Goal: Task Accomplishment & Management: Use online tool/utility

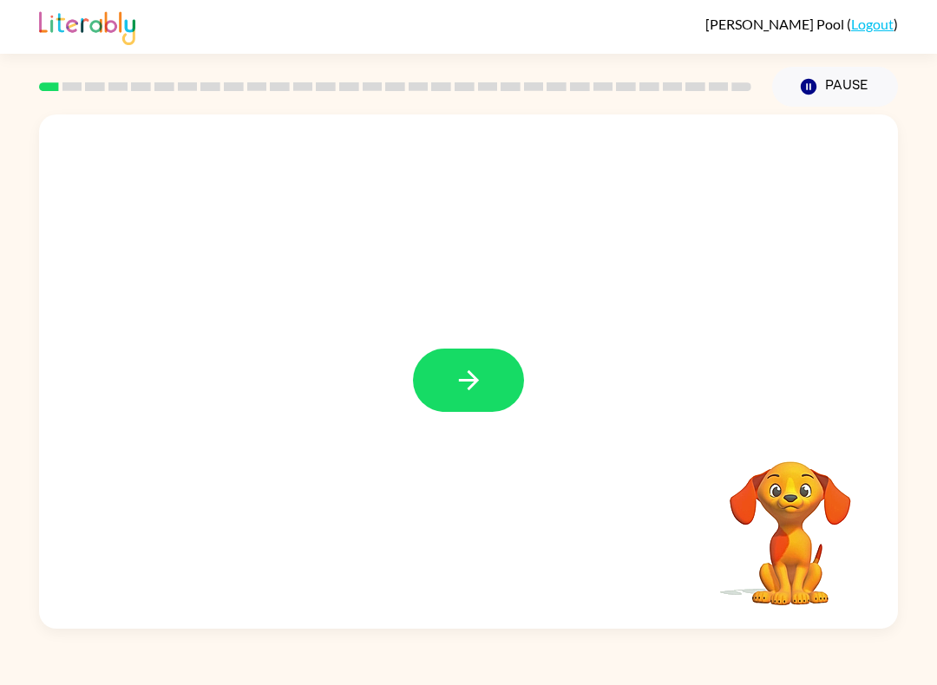
click at [468, 383] on icon "button" at bounding box center [469, 380] width 30 height 30
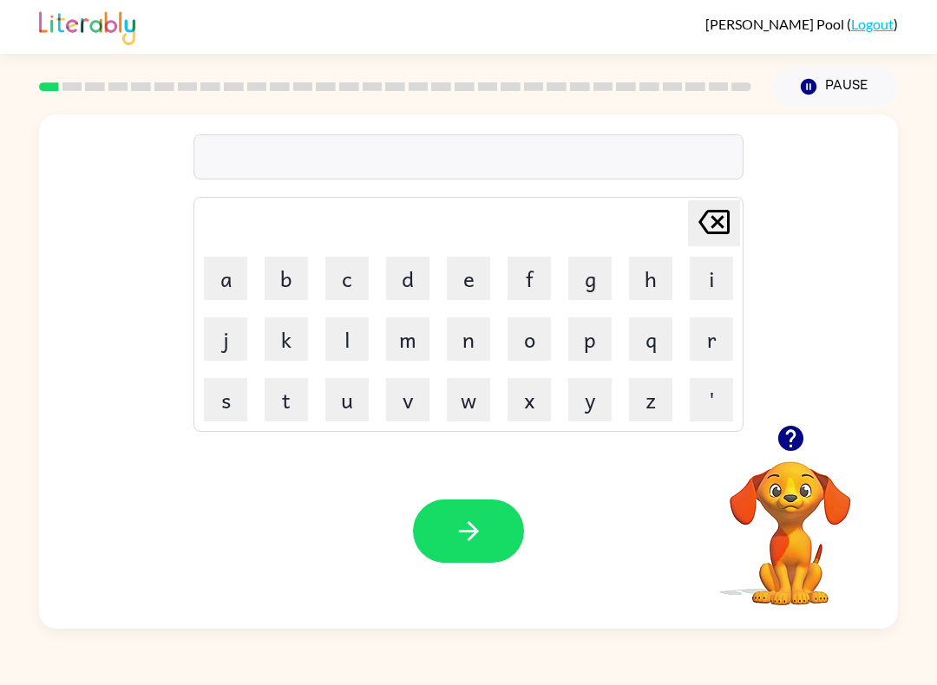
click at [589, 355] on button "p" at bounding box center [589, 338] width 43 height 43
click at [239, 289] on button "a" at bounding box center [225, 278] width 43 height 43
click at [427, 272] on button "d" at bounding box center [407, 278] width 43 height 43
click at [475, 533] on icon "button" at bounding box center [468, 531] width 20 height 20
click at [589, 344] on button "p" at bounding box center [589, 338] width 43 height 43
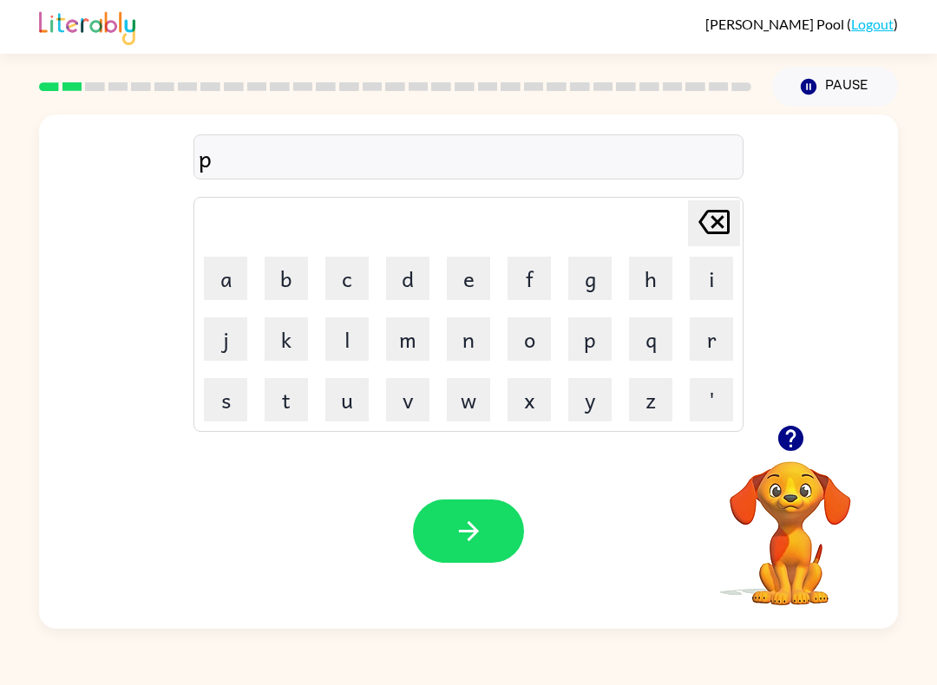
click at [227, 278] on button "a" at bounding box center [225, 278] width 43 height 43
click at [466, 419] on button "w" at bounding box center [468, 399] width 43 height 43
click at [454, 536] on icon "button" at bounding box center [469, 531] width 30 height 30
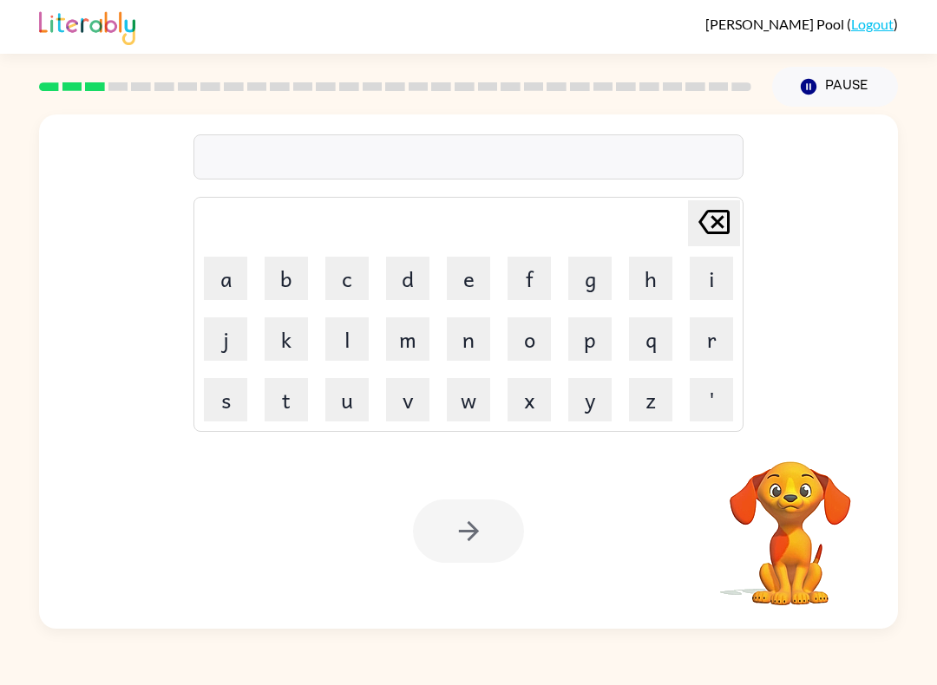
click at [474, 354] on button "n" at bounding box center [468, 338] width 43 height 43
click at [474, 353] on button "n" at bounding box center [468, 338] width 43 height 43
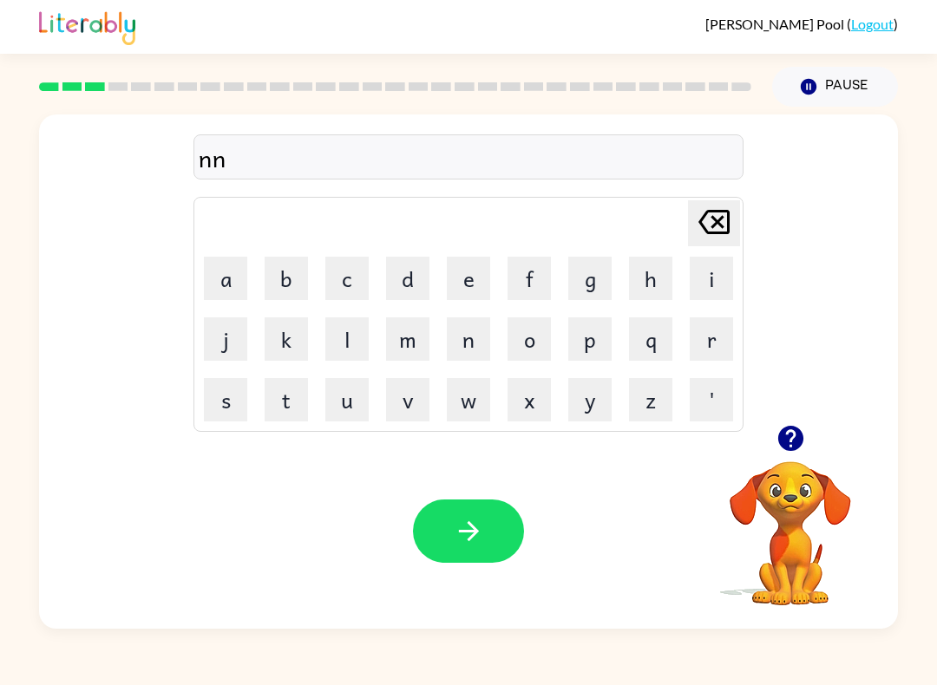
click at [533, 352] on button "o" at bounding box center [528, 338] width 43 height 43
click at [698, 344] on button "r" at bounding box center [711, 338] width 43 height 43
click at [714, 230] on icon "Delete Delete last character input" at bounding box center [714, 222] width 42 height 42
click at [713, 229] on icon "Delete Delete last character input" at bounding box center [714, 222] width 42 height 42
click at [710, 236] on icon "Delete Delete last character input" at bounding box center [714, 222] width 42 height 42
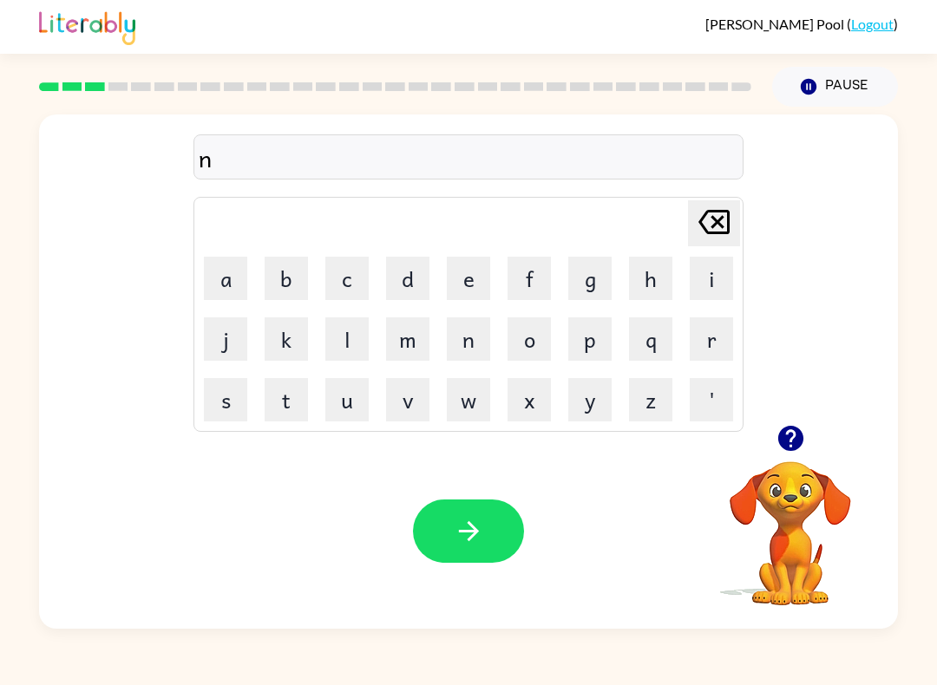
click at [538, 338] on button "o" at bounding box center [528, 338] width 43 height 43
click at [705, 345] on button "r" at bounding box center [711, 338] width 43 height 43
click at [291, 407] on button "t" at bounding box center [286, 399] width 43 height 43
click at [644, 280] on button "h" at bounding box center [650, 278] width 43 height 43
click at [455, 532] on icon "button" at bounding box center [469, 531] width 30 height 30
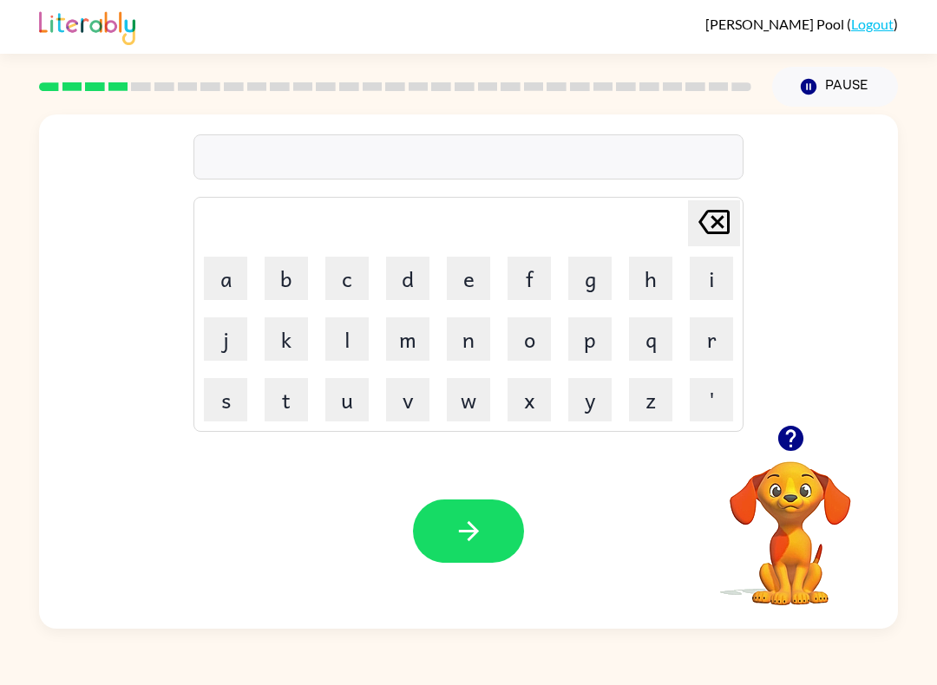
click at [229, 406] on button "s" at bounding box center [225, 399] width 43 height 43
click at [467, 411] on button "w" at bounding box center [468, 399] width 43 height 43
click at [732, 285] on button "i" at bounding box center [711, 278] width 43 height 43
click at [411, 347] on button "m" at bounding box center [407, 338] width 43 height 43
click at [492, 532] on button "button" at bounding box center [468, 531] width 111 height 63
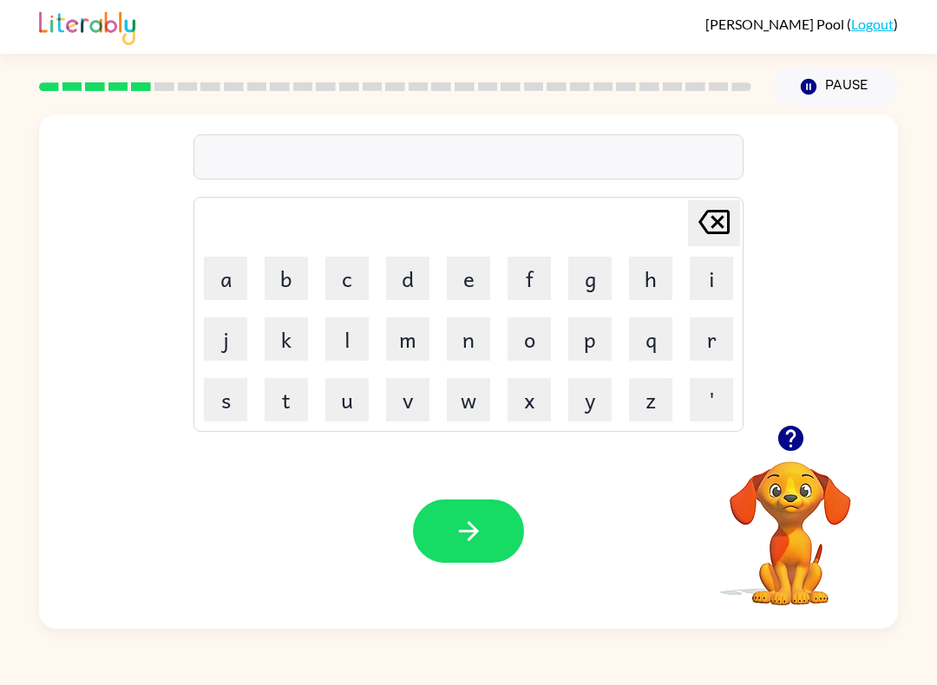
click at [221, 413] on button "s" at bounding box center [225, 399] width 43 height 43
click at [338, 295] on button "c" at bounding box center [346, 278] width 43 height 43
click at [531, 341] on button "o" at bounding box center [528, 338] width 43 height 43
click at [344, 410] on button "u" at bounding box center [346, 399] width 43 height 43
click at [278, 421] on button "t" at bounding box center [286, 399] width 43 height 43
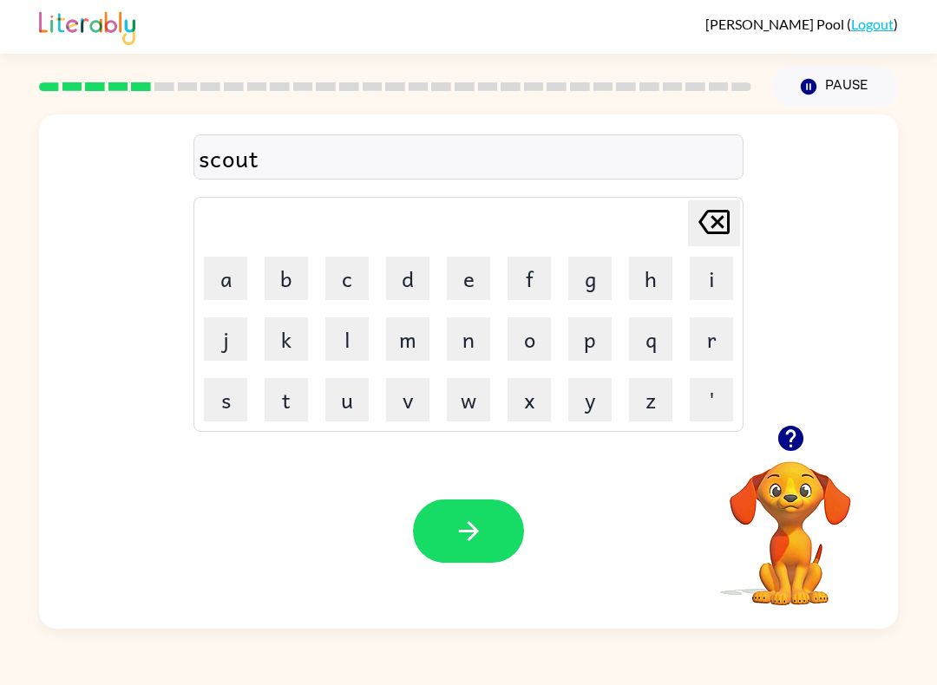
click at [472, 539] on icon "button" at bounding box center [468, 531] width 20 height 20
click at [219, 272] on button "a" at bounding box center [225, 278] width 43 height 43
click at [409, 345] on button "m" at bounding box center [407, 338] width 43 height 43
click at [476, 270] on button "e" at bounding box center [468, 278] width 43 height 43
click at [461, 518] on icon "button" at bounding box center [469, 531] width 30 height 30
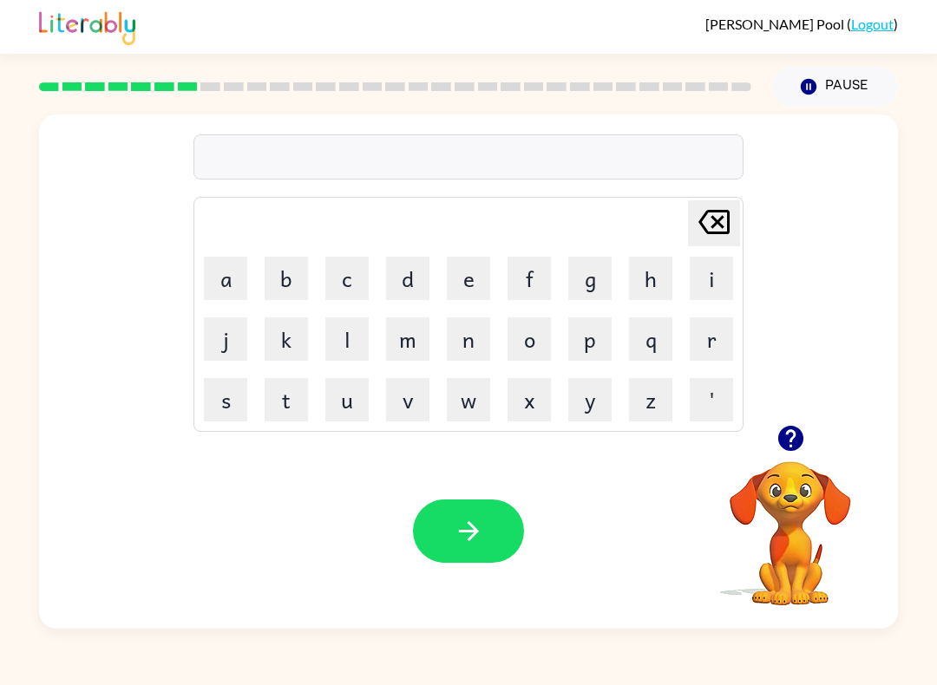
click at [226, 404] on button "s" at bounding box center [225, 399] width 43 height 43
click at [358, 277] on button "c" at bounding box center [346, 278] width 43 height 43
click at [715, 340] on button "r" at bounding box center [711, 338] width 43 height 43
click at [715, 284] on button "i" at bounding box center [711, 278] width 43 height 43
click at [285, 274] on button "b" at bounding box center [286, 278] width 43 height 43
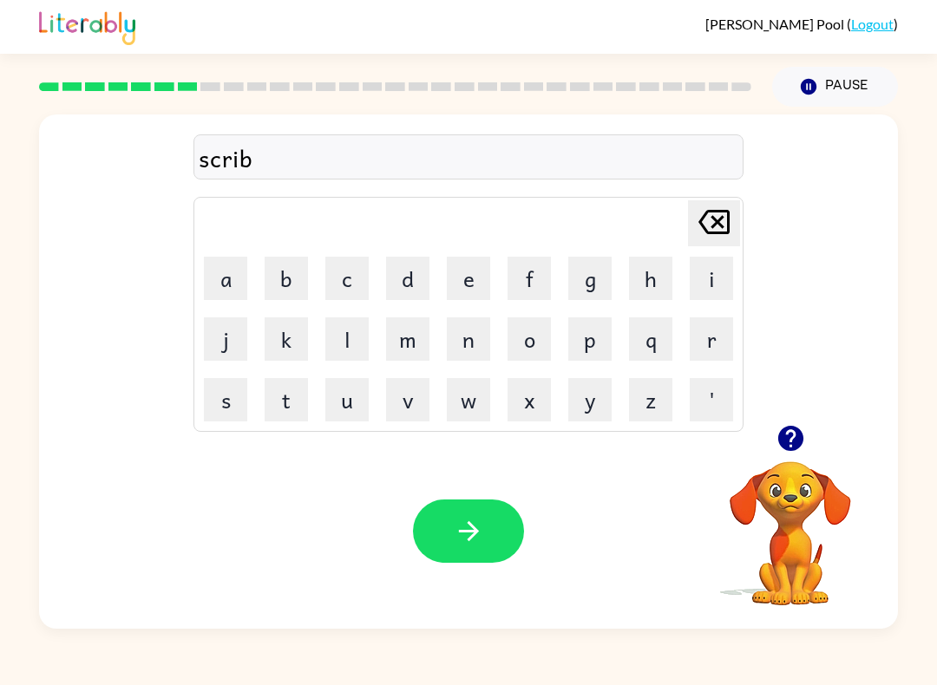
click at [537, 344] on button "o" at bounding box center [528, 338] width 43 height 43
click at [719, 224] on icon at bounding box center [713, 222] width 31 height 24
click at [344, 410] on button "u" at bounding box center [346, 399] width 43 height 43
click at [351, 346] on button "l" at bounding box center [346, 338] width 43 height 43
click at [471, 538] on icon "button" at bounding box center [468, 531] width 20 height 20
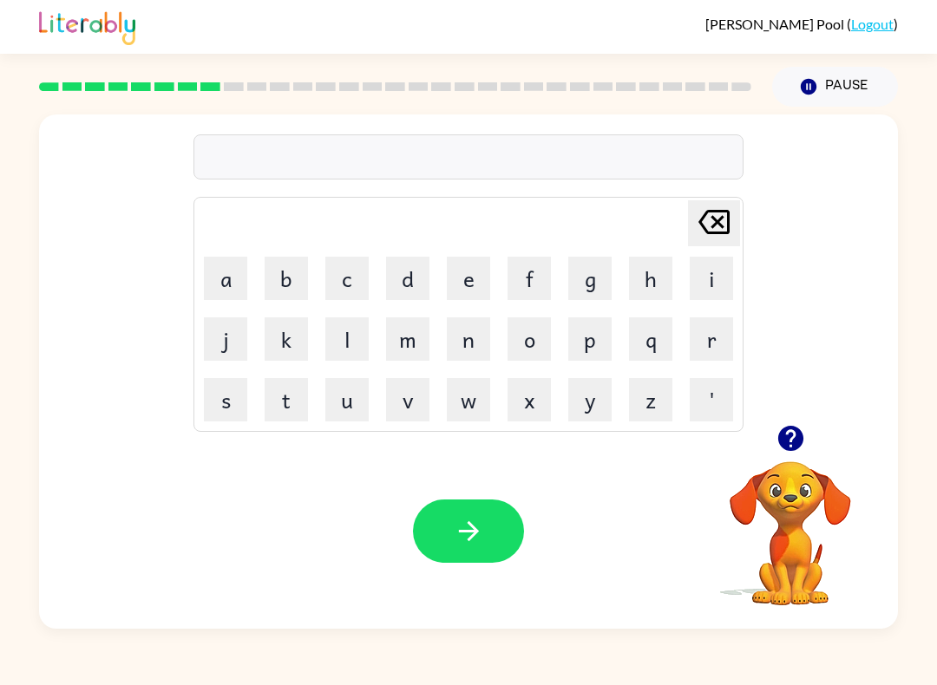
click at [592, 271] on button "g" at bounding box center [589, 278] width 43 height 43
click at [727, 349] on button "r" at bounding box center [711, 338] width 43 height 43
click at [225, 273] on button "a" at bounding box center [225, 278] width 43 height 43
click at [537, 277] on button "f" at bounding box center [528, 278] width 43 height 43
click at [481, 510] on button "button" at bounding box center [468, 531] width 111 height 63
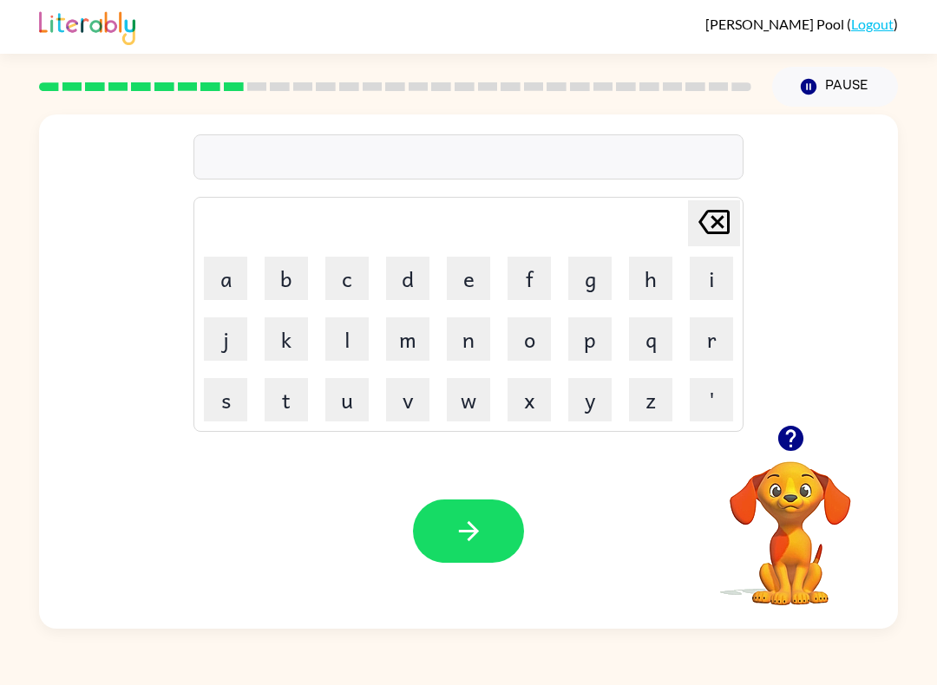
click at [598, 350] on button "p" at bounding box center [589, 338] width 43 height 43
click at [529, 352] on button "o" at bounding box center [528, 338] width 43 height 43
click at [464, 413] on button "w" at bounding box center [468, 399] width 43 height 43
click at [719, 232] on icon "Delete Delete last character input" at bounding box center [714, 222] width 42 height 42
click at [349, 411] on button "u" at bounding box center [346, 399] width 43 height 43
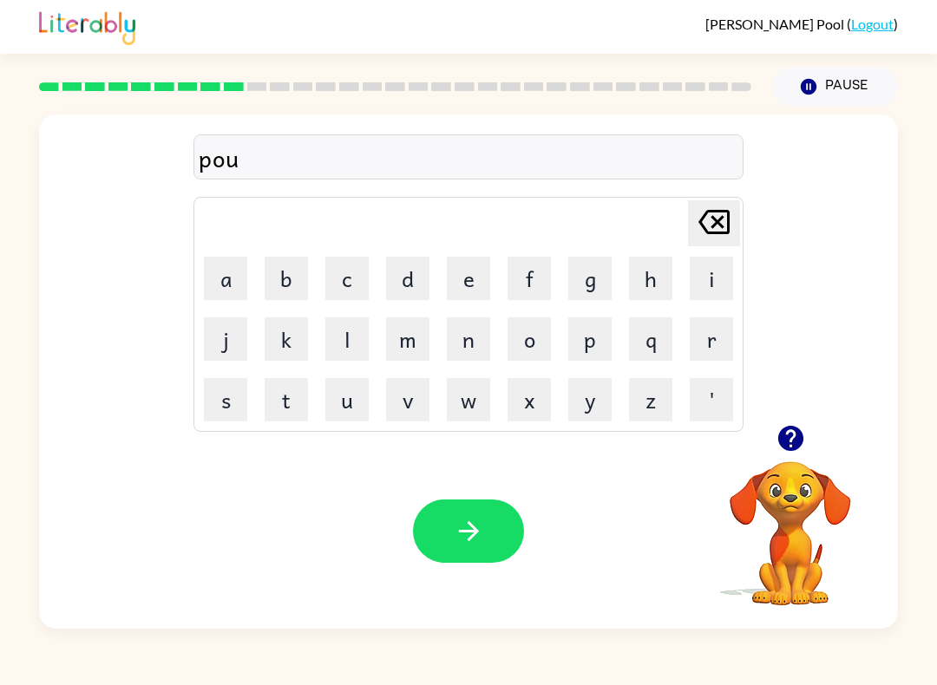
click at [713, 284] on button "i" at bounding box center [711, 278] width 43 height 43
click at [468, 358] on button "n" at bounding box center [468, 338] width 43 height 43
click at [294, 402] on button "t" at bounding box center [286, 399] width 43 height 43
click at [206, 424] on td "s" at bounding box center [225, 399] width 59 height 59
click at [219, 412] on button "s" at bounding box center [225, 399] width 43 height 43
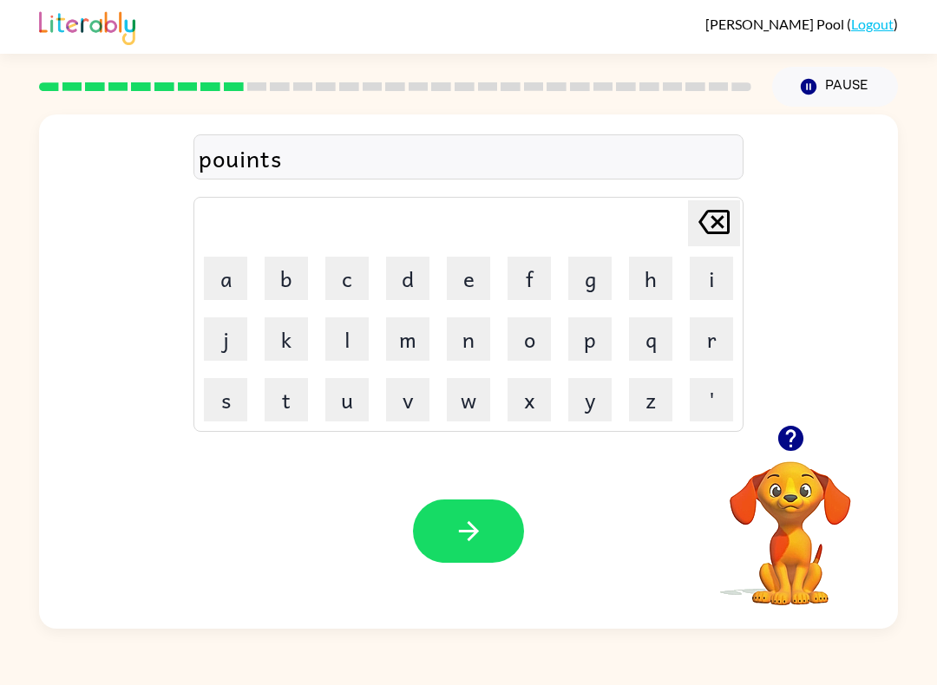
click at [455, 534] on icon "button" at bounding box center [469, 531] width 30 height 30
click at [344, 409] on button "u" at bounding box center [346, 399] width 43 height 43
click at [474, 341] on button "n" at bounding box center [468, 338] width 43 height 43
click at [525, 280] on button "f" at bounding box center [528, 278] width 43 height 43
click at [353, 416] on button "u" at bounding box center [346, 399] width 43 height 43
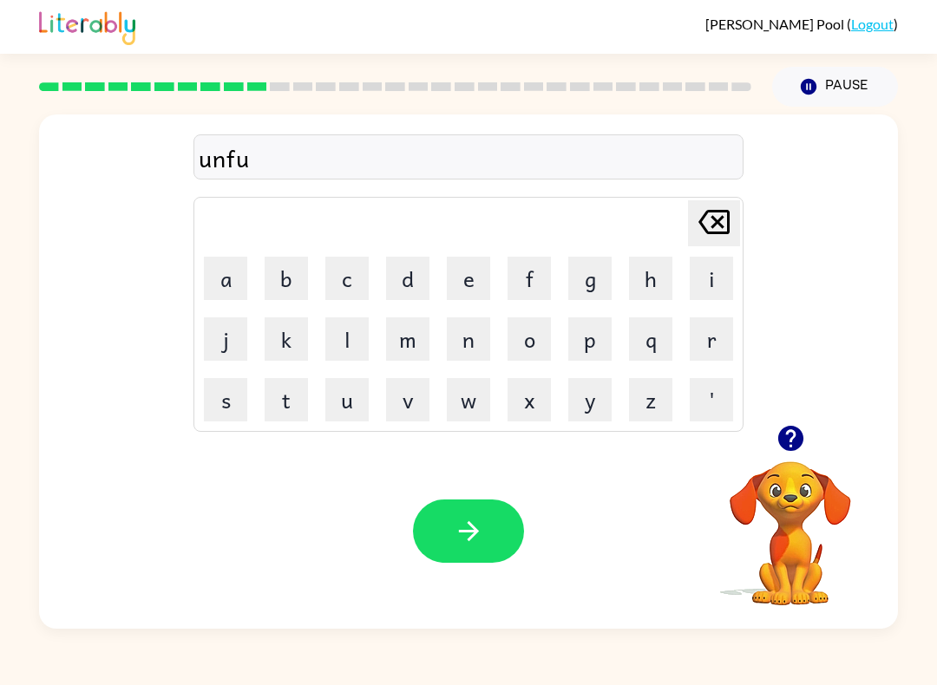
click at [350, 346] on button "l" at bounding box center [346, 338] width 43 height 43
click at [411, 279] on button "d" at bounding box center [407, 278] width 43 height 43
click at [478, 529] on icon "button" at bounding box center [469, 531] width 30 height 30
click at [407, 416] on button "v" at bounding box center [407, 399] width 43 height 43
click at [537, 350] on button "o" at bounding box center [528, 338] width 43 height 43
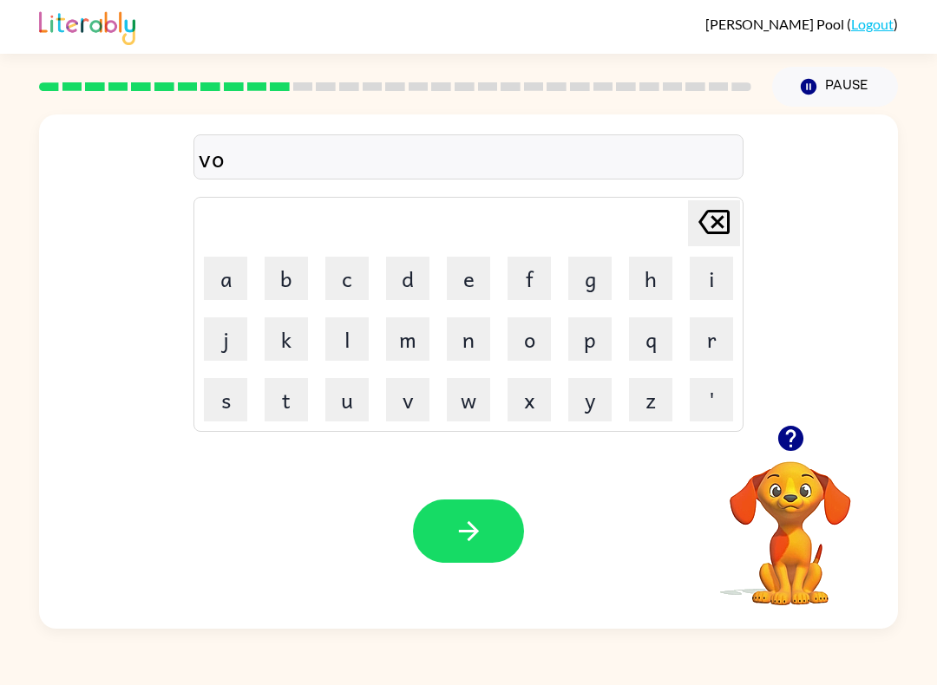
click at [275, 410] on button "t" at bounding box center [286, 399] width 43 height 43
click at [479, 281] on button "e" at bounding box center [468, 278] width 43 height 43
click at [475, 538] on icon "button" at bounding box center [469, 531] width 30 height 30
click at [411, 347] on button "m" at bounding box center [407, 338] width 43 height 43
click at [236, 278] on button "a" at bounding box center [225, 278] width 43 height 43
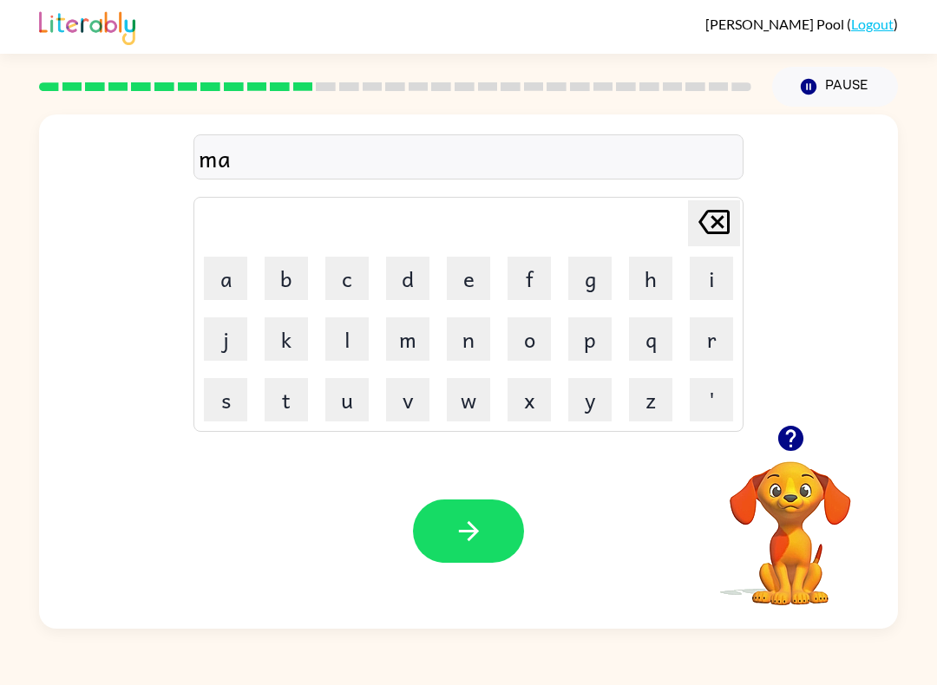
click at [219, 419] on button "s" at bounding box center [225, 399] width 43 height 43
click at [284, 416] on button "t" at bounding box center [286, 399] width 43 height 43
click at [218, 265] on button "a" at bounding box center [225, 278] width 43 height 43
click at [353, 285] on button "c" at bounding box center [346, 278] width 43 height 43
click at [491, 552] on button "button" at bounding box center [468, 531] width 111 height 63
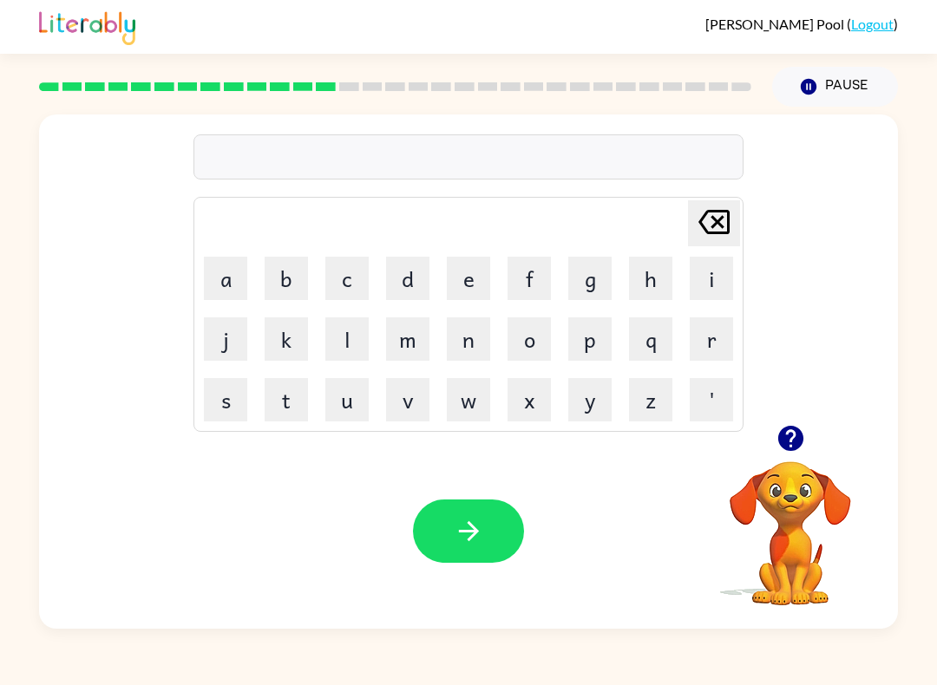
click at [292, 330] on button "k" at bounding box center [286, 338] width 43 height 43
click at [721, 278] on button "i" at bounding box center [711, 278] width 43 height 43
click at [340, 419] on button "u" at bounding box center [346, 399] width 43 height 43
click at [716, 233] on icon at bounding box center [713, 222] width 31 height 24
click at [488, 335] on button "n" at bounding box center [468, 338] width 43 height 43
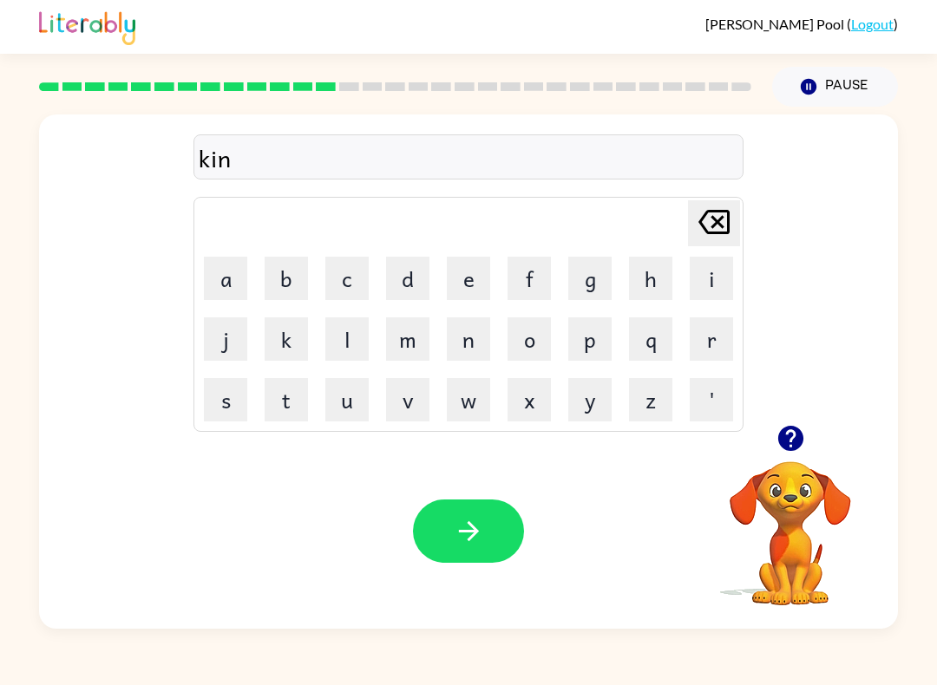
click at [418, 282] on button "d" at bounding box center [407, 278] width 43 height 43
click at [350, 348] on button "l" at bounding box center [346, 338] width 43 height 43
click at [721, 232] on icon "Delete Delete last character input" at bounding box center [714, 222] width 42 height 42
click at [348, 348] on button "l" at bounding box center [346, 338] width 43 height 43
click at [591, 411] on button "y" at bounding box center [589, 399] width 43 height 43
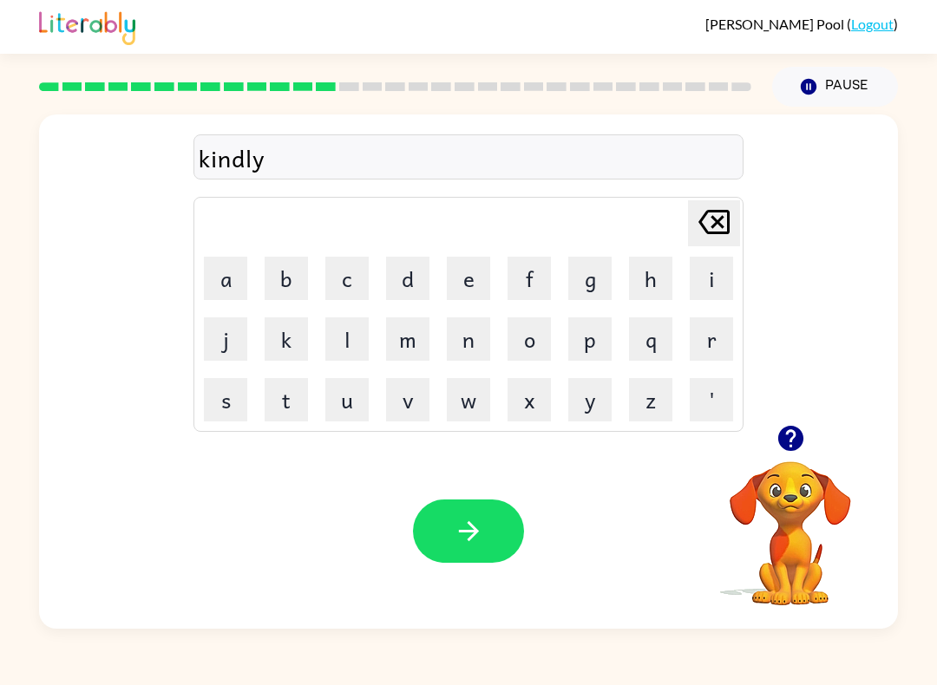
click at [454, 540] on icon "button" at bounding box center [469, 531] width 30 height 30
click at [412, 274] on button "d" at bounding box center [407, 278] width 43 height 43
click at [475, 278] on button "e" at bounding box center [468, 278] width 43 height 43
click at [355, 344] on button "l" at bounding box center [346, 338] width 43 height 43
click at [211, 272] on button "a" at bounding box center [225, 278] width 43 height 43
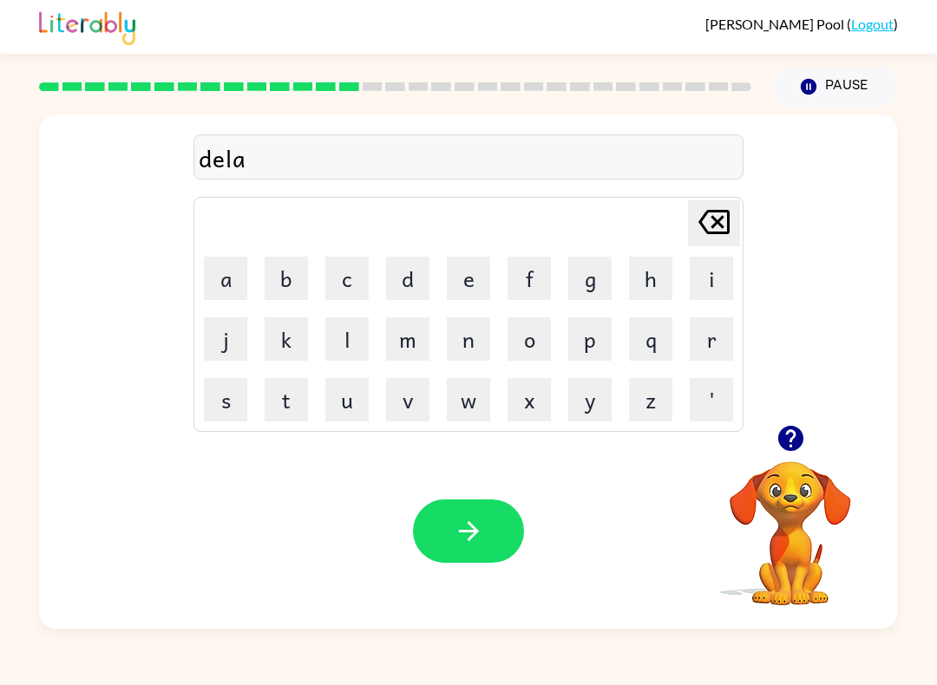
click at [592, 416] on button "y" at bounding box center [589, 399] width 43 height 43
click at [481, 562] on button "button" at bounding box center [468, 531] width 111 height 63
click at [338, 280] on button "c" at bounding box center [346, 278] width 43 height 43
click at [529, 343] on button "o" at bounding box center [528, 338] width 43 height 43
click at [727, 342] on button "r" at bounding box center [711, 338] width 43 height 43
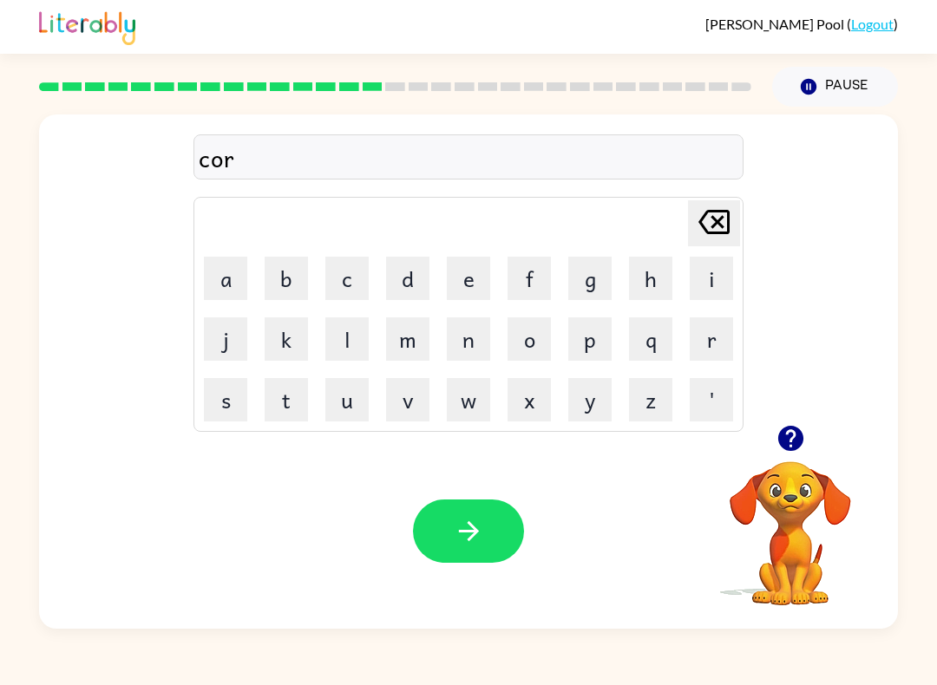
click at [409, 265] on button "d" at bounding box center [407, 278] width 43 height 43
click at [476, 527] on icon "button" at bounding box center [469, 531] width 30 height 30
click at [649, 411] on button "z" at bounding box center [650, 399] width 43 height 43
click at [716, 286] on button "i" at bounding box center [711, 278] width 43 height 43
click at [588, 350] on button "p" at bounding box center [589, 338] width 43 height 43
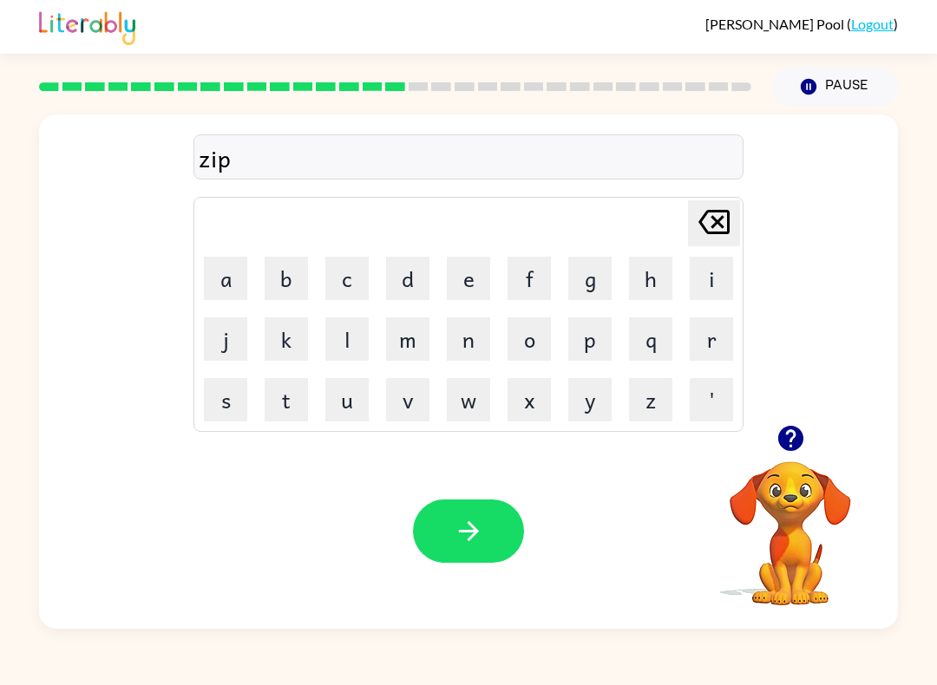
click at [460, 547] on button "button" at bounding box center [468, 531] width 111 height 63
click at [409, 276] on button "d" at bounding box center [407, 278] width 43 height 43
click at [716, 345] on button "r" at bounding box center [711, 338] width 43 height 43
click at [533, 344] on button "o" at bounding box center [528, 338] width 43 height 43
click at [583, 345] on button "p" at bounding box center [589, 338] width 43 height 43
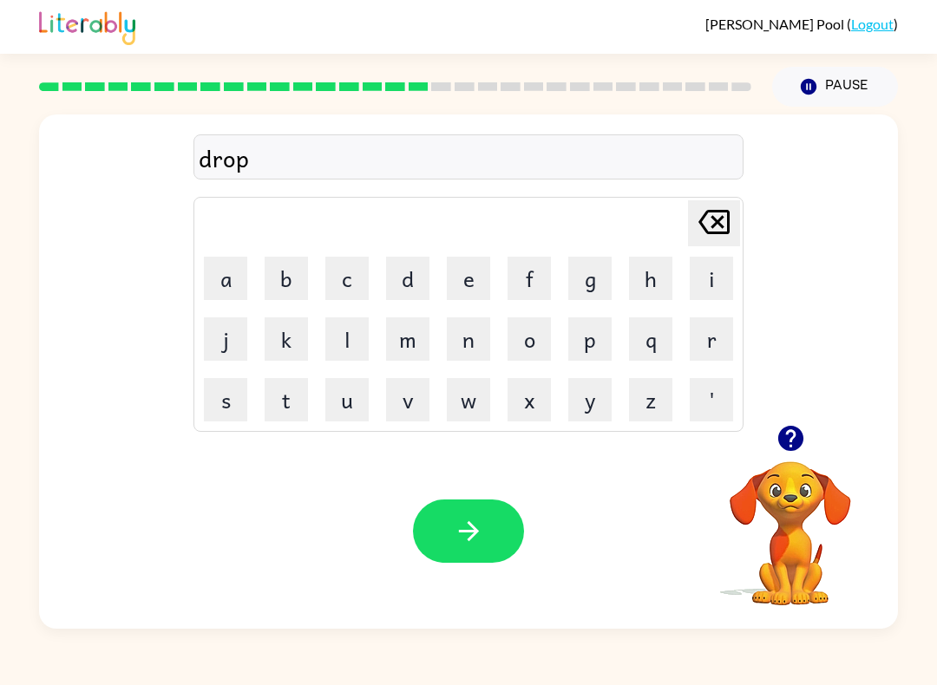
click at [704, 288] on button "i" at bounding box center [711, 278] width 43 height 43
click at [470, 345] on button "n" at bounding box center [468, 338] width 43 height 43
click at [574, 283] on button "g" at bounding box center [589, 278] width 43 height 43
click at [466, 533] on icon "button" at bounding box center [469, 531] width 30 height 30
click at [653, 280] on button "h" at bounding box center [650, 278] width 43 height 43
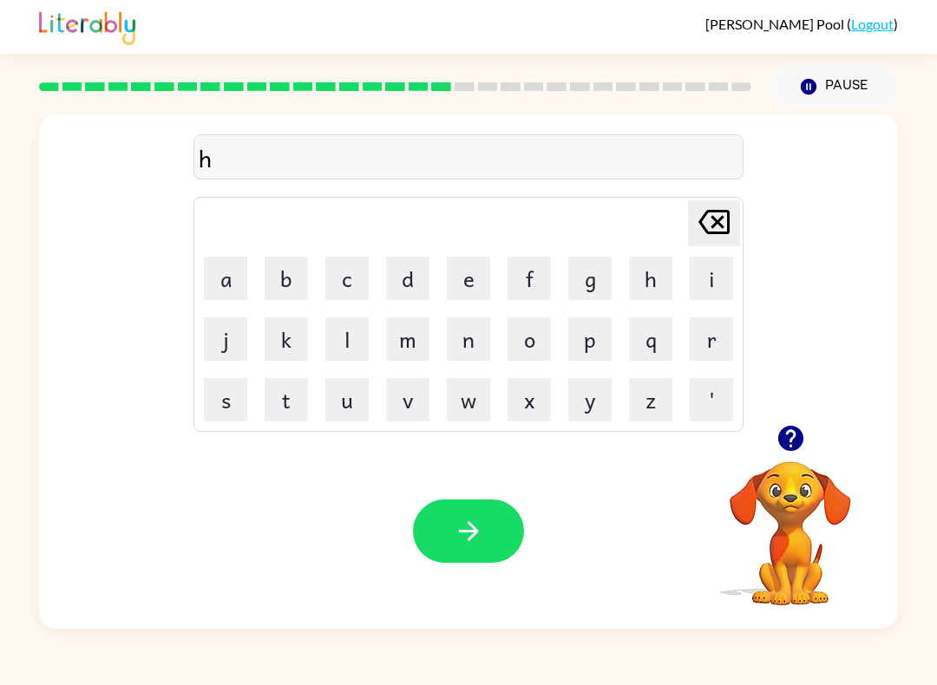
click at [458, 289] on button "e" at bounding box center [468, 278] width 43 height 43
click at [725, 351] on button "r" at bounding box center [711, 338] width 43 height 43
click at [455, 540] on icon "button" at bounding box center [469, 531] width 30 height 30
click at [712, 345] on button "r" at bounding box center [711, 338] width 43 height 43
click at [463, 273] on button "e" at bounding box center [468, 278] width 43 height 43
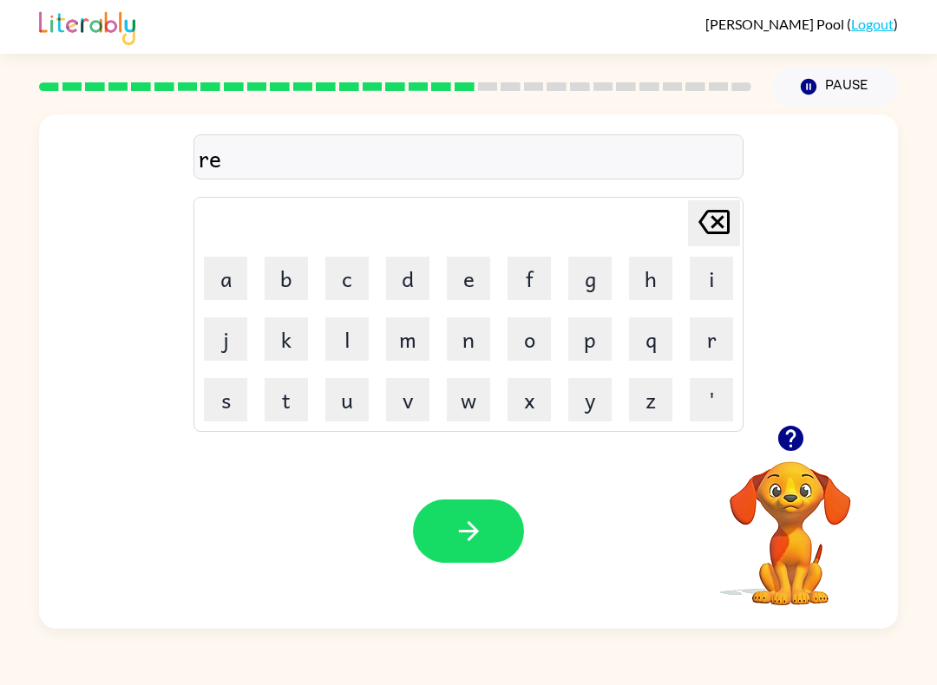
click at [285, 406] on button "t" at bounding box center [286, 399] width 43 height 43
click at [654, 275] on button "h" at bounding box center [650, 278] width 43 height 43
click at [344, 282] on button "c" at bounding box center [346, 278] width 43 height 43
click at [458, 529] on icon "button" at bounding box center [469, 531] width 30 height 30
click at [647, 272] on button "h" at bounding box center [650, 278] width 43 height 43
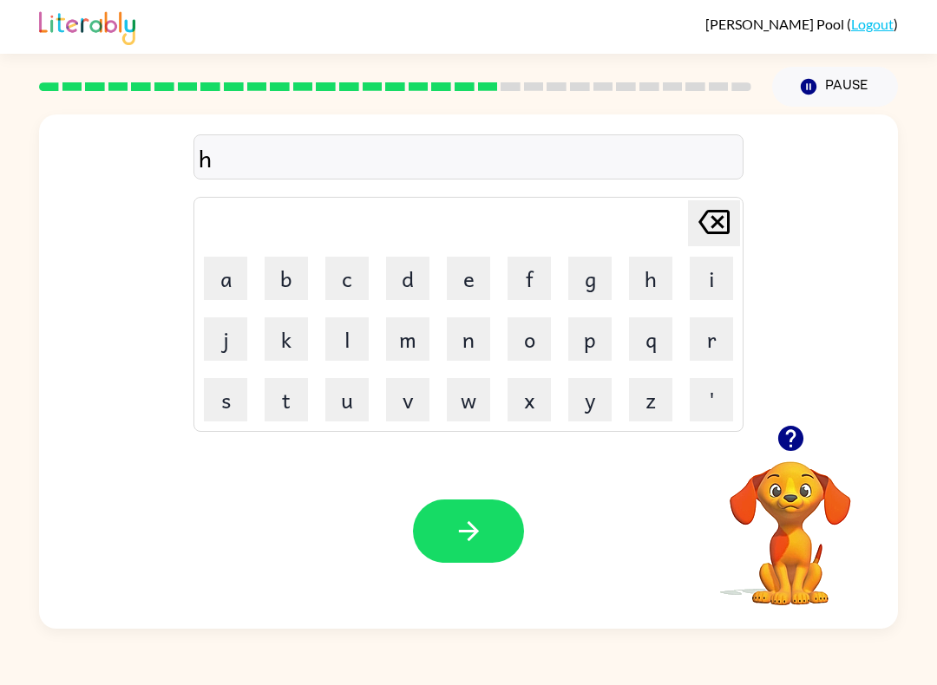
click at [721, 281] on button "i" at bounding box center [711, 278] width 43 height 43
click at [473, 338] on button "n" at bounding box center [468, 338] width 43 height 43
click at [287, 410] on button "t" at bounding box center [286, 399] width 43 height 43
click at [465, 278] on button "e" at bounding box center [468, 278] width 43 height 43
click at [407, 291] on button "d" at bounding box center [407, 278] width 43 height 43
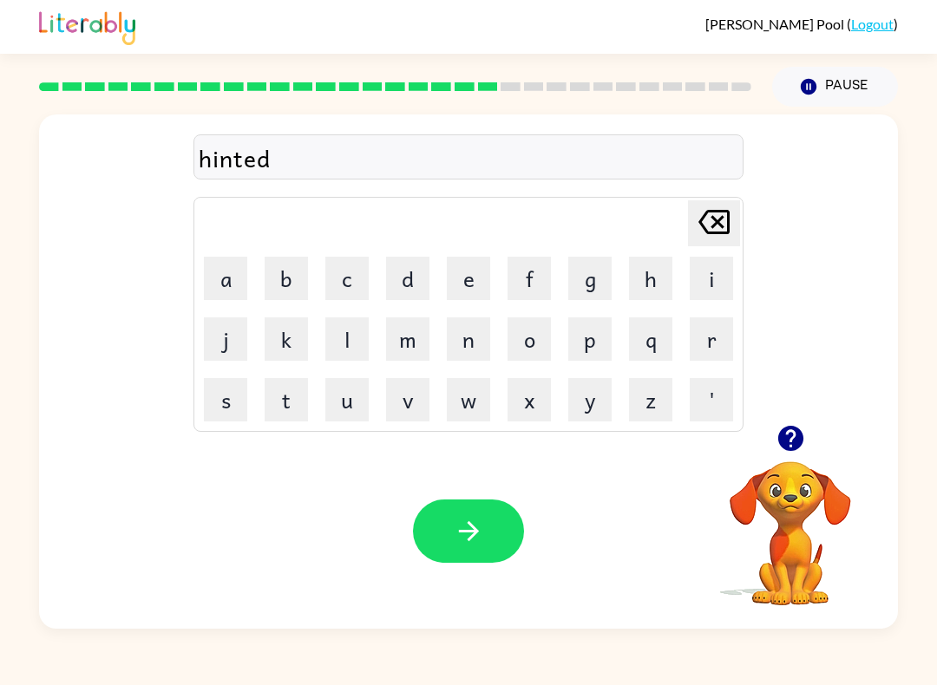
click at [455, 532] on icon "button" at bounding box center [469, 531] width 30 height 30
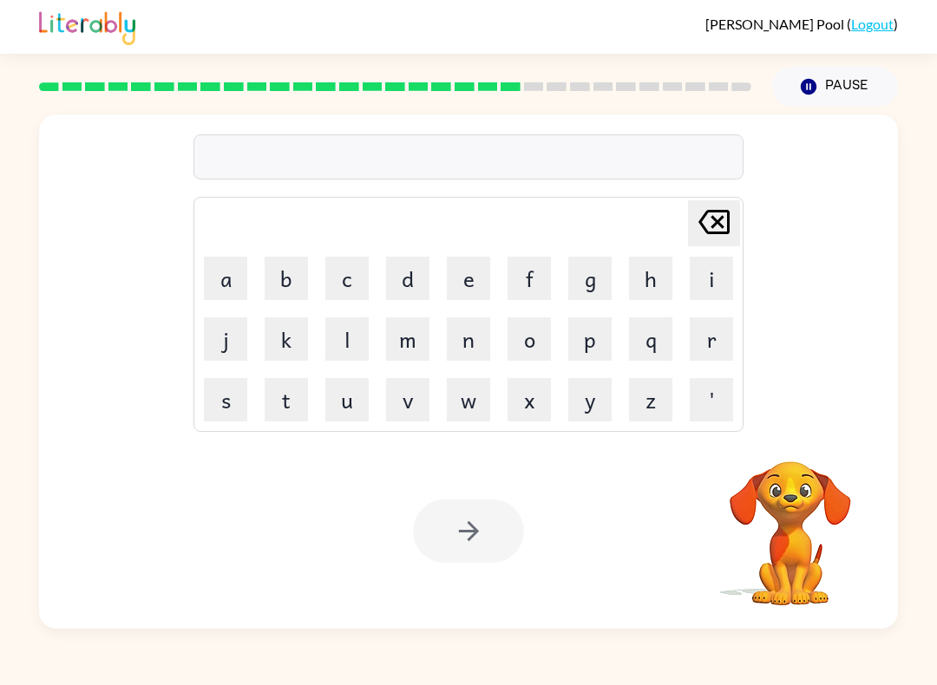
click at [721, 346] on button "r" at bounding box center [711, 338] width 43 height 43
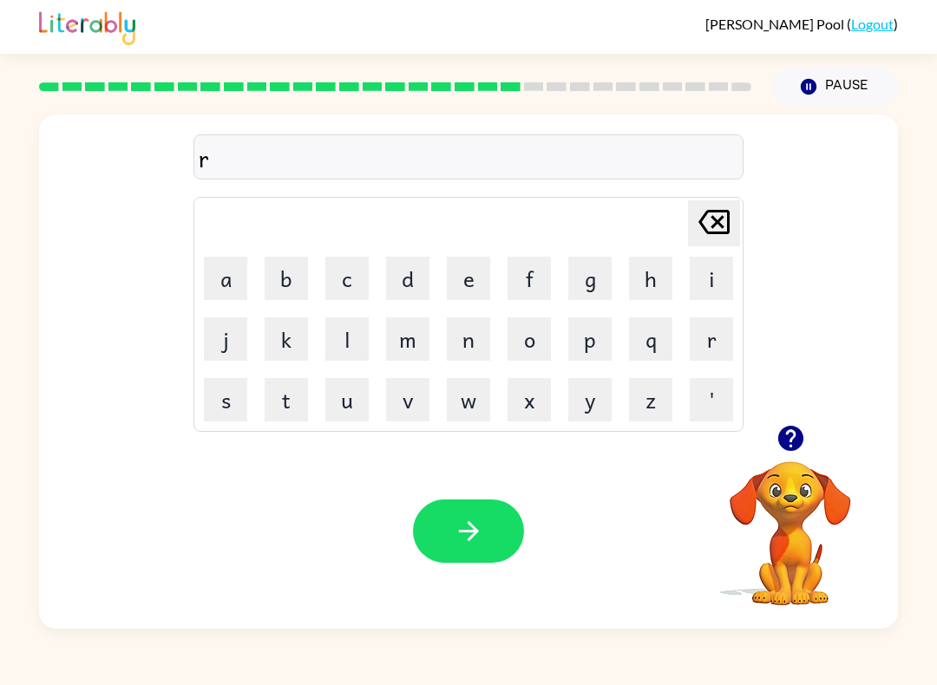
click at [697, 282] on button "i" at bounding box center [711, 278] width 43 height 43
click at [350, 282] on button "c" at bounding box center [346, 278] width 43 height 43
click at [474, 534] on icon "button" at bounding box center [468, 531] width 20 height 20
click at [710, 352] on button "r" at bounding box center [711, 338] width 43 height 43
click at [232, 286] on button "a" at bounding box center [225, 278] width 43 height 43
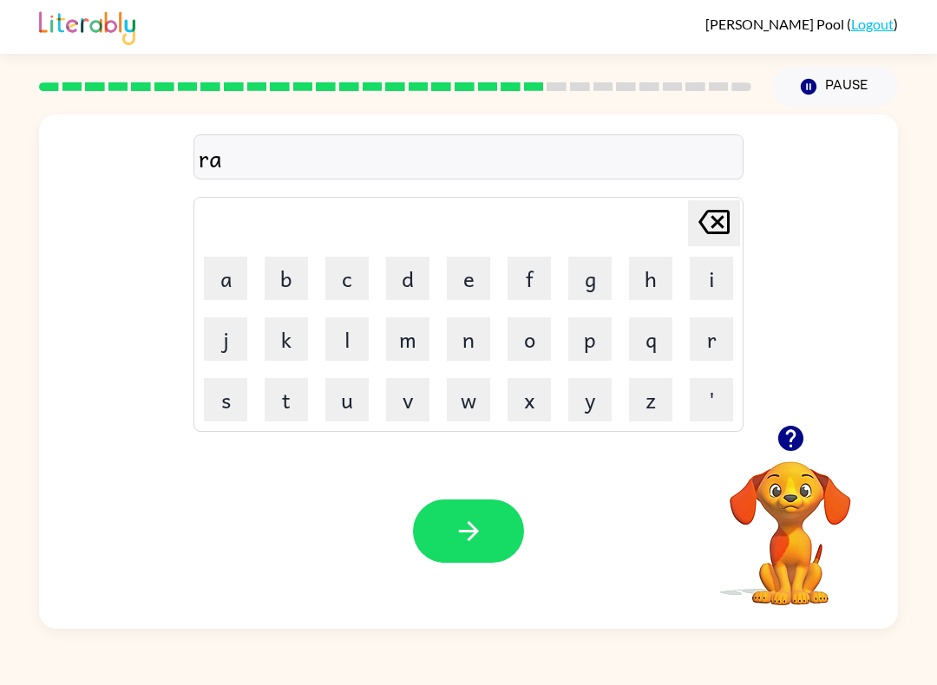
click at [716, 289] on button "i" at bounding box center [711, 278] width 43 height 43
click at [456, 340] on button "n" at bounding box center [468, 338] width 43 height 43
click at [355, 281] on button "c" at bounding box center [346, 278] width 43 height 43
click at [528, 347] on button "o" at bounding box center [528, 338] width 43 height 43
click at [295, 409] on button "t" at bounding box center [286, 399] width 43 height 43
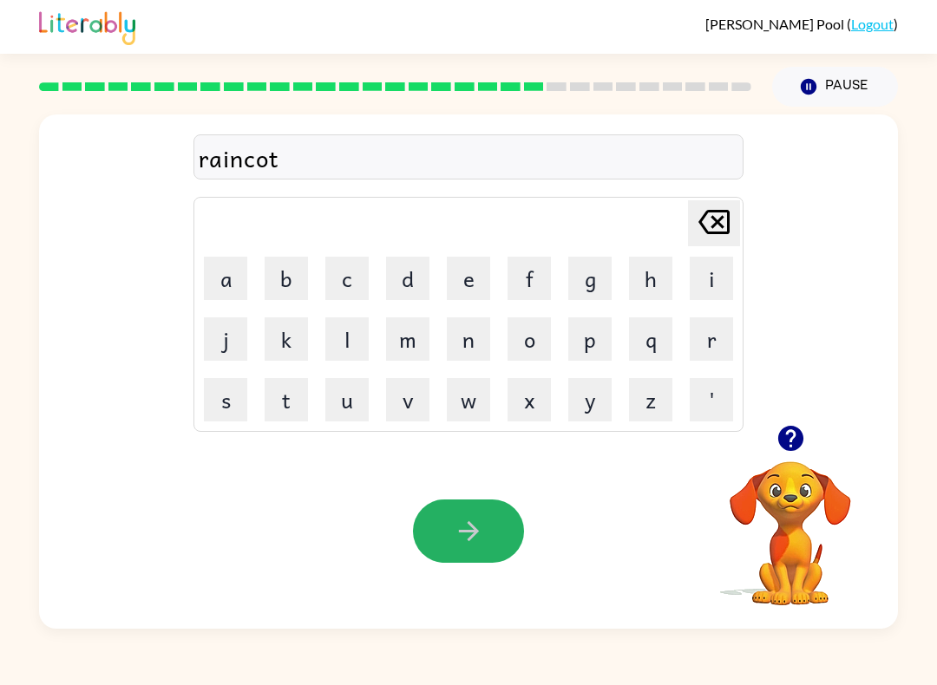
click at [460, 532] on icon "button" at bounding box center [468, 531] width 20 height 20
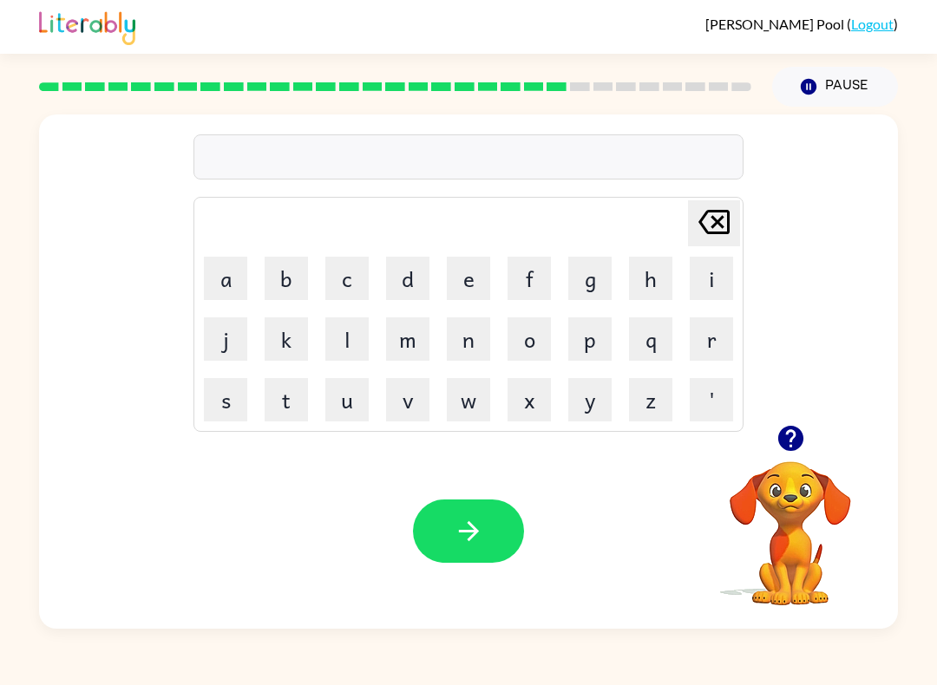
click at [712, 345] on button "r" at bounding box center [711, 338] width 43 height 43
click at [461, 282] on button "e" at bounding box center [468, 278] width 43 height 43
click at [413, 345] on button "m" at bounding box center [407, 338] width 43 height 43
click at [210, 282] on button "a" at bounding box center [225, 278] width 43 height 43
click at [715, 340] on button "r" at bounding box center [711, 338] width 43 height 43
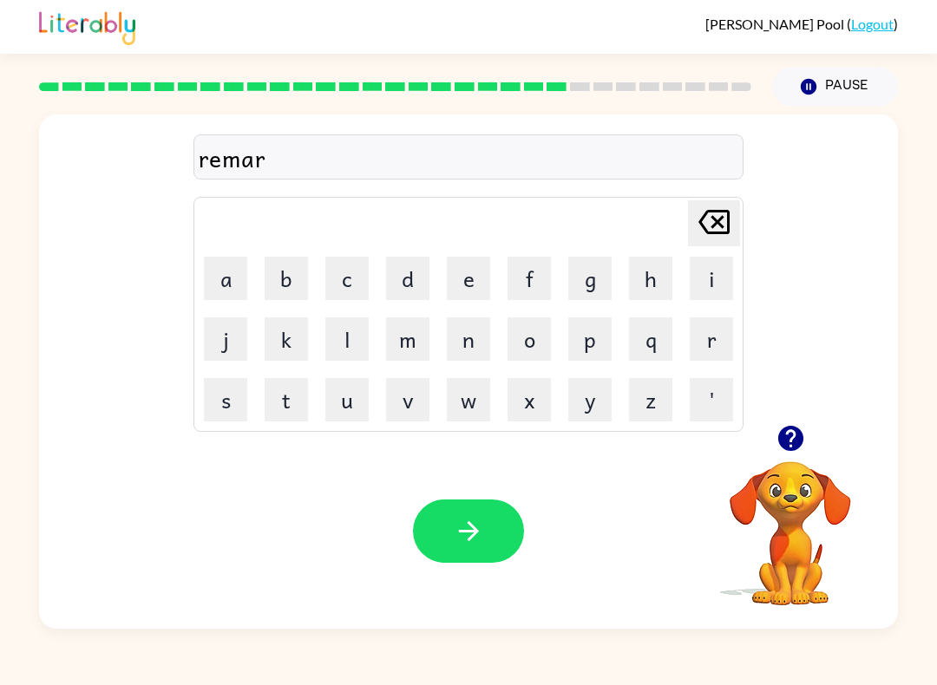
click at [330, 272] on button "c" at bounding box center [346, 278] width 43 height 43
click at [463, 525] on icon "button" at bounding box center [469, 531] width 30 height 30
click at [465, 284] on button "e" at bounding box center [468, 278] width 43 height 43
click at [402, 278] on button "d" at bounding box center [407, 278] width 43 height 43
click at [416, 409] on button "v" at bounding box center [407, 399] width 43 height 43
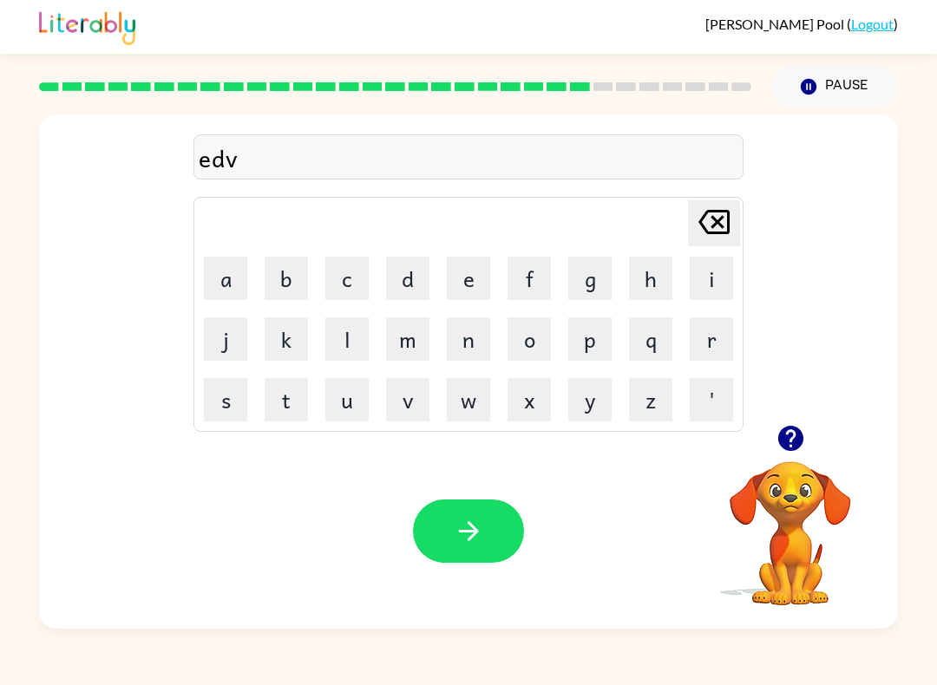
click at [225, 272] on button "a" at bounding box center [225, 278] width 43 height 43
click at [456, 345] on button "n" at bounding box center [468, 338] width 43 height 43
click at [350, 290] on button "c" at bounding box center [346, 278] width 43 height 43
click at [710, 278] on button "i" at bounding box center [711, 278] width 43 height 43
click at [474, 344] on button "n" at bounding box center [468, 338] width 43 height 43
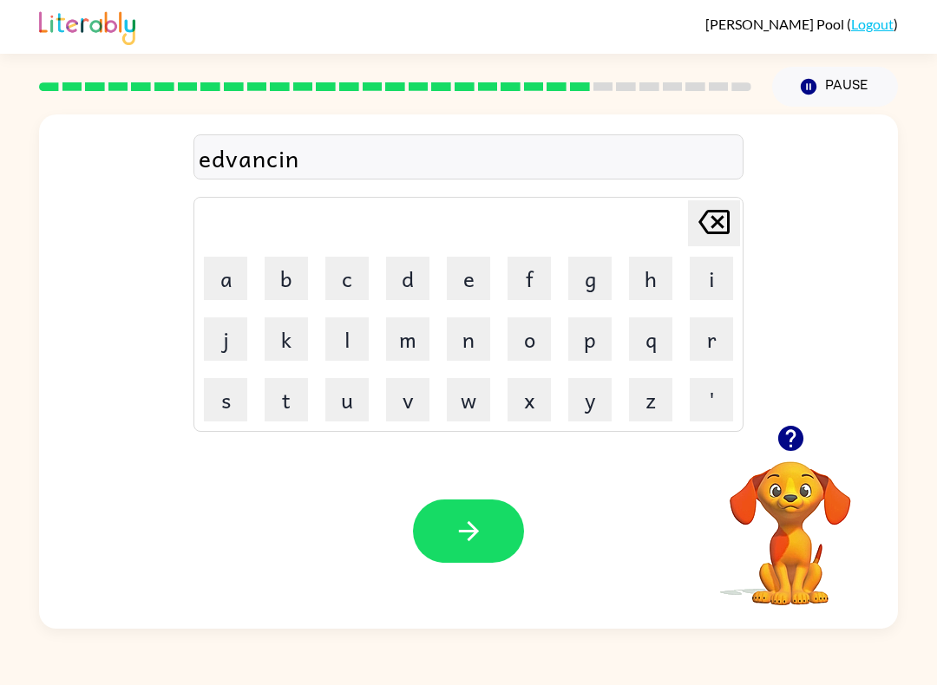
click at [595, 282] on button "g" at bounding box center [589, 278] width 43 height 43
click at [451, 524] on button "button" at bounding box center [468, 531] width 111 height 63
click at [219, 419] on button "s" at bounding box center [225, 399] width 43 height 43
click at [347, 420] on button "u" at bounding box center [346, 399] width 43 height 43
click at [468, 342] on button "n" at bounding box center [468, 338] width 43 height 43
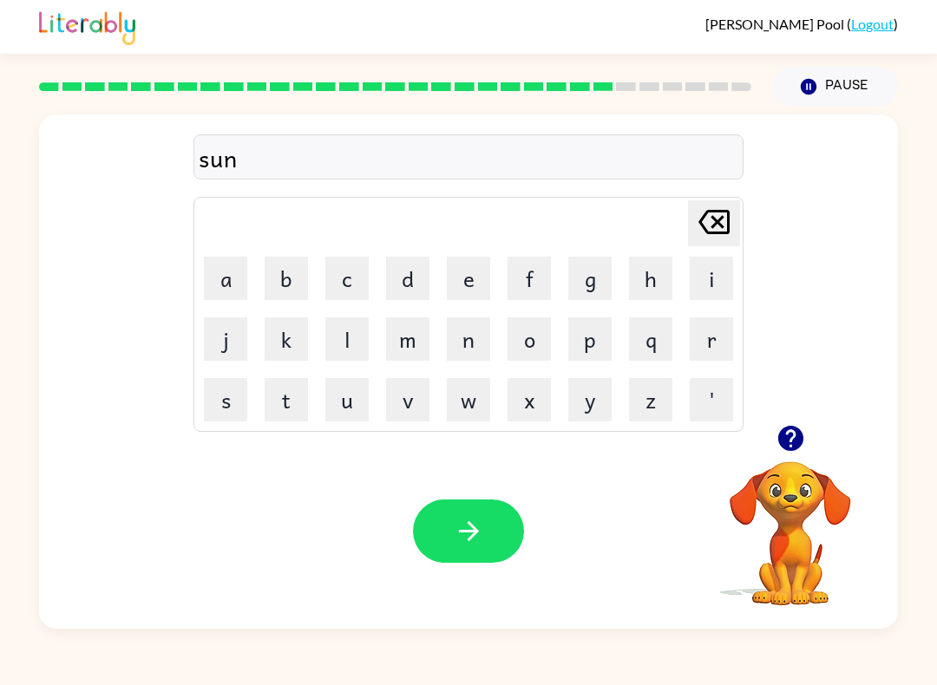
click at [340, 335] on button "l" at bounding box center [346, 338] width 43 height 43
click at [723, 284] on button "i" at bounding box center [711, 278] width 43 height 43
click at [290, 401] on button "t" at bounding box center [286, 399] width 43 height 43
click at [445, 524] on button "button" at bounding box center [468, 531] width 111 height 63
click at [405, 276] on button "d" at bounding box center [407, 278] width 43 height 43
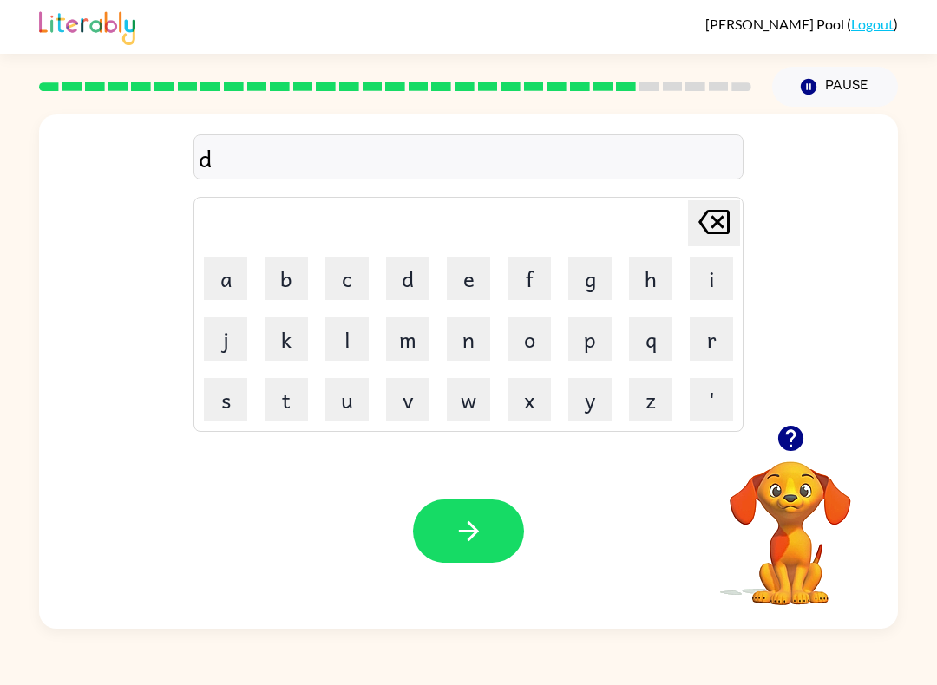
click at [216, 278] on button "a" at bounding box center [225, 278] width 43 height 43
click at [213, 408] on button "s" at bounding box center [225, 399] width 43 height 43
click at [346, 278] on button "c" at bounding box center [346, 278] width 43 height 43
click at [349, 417] on button "u" at bounding box center [346, 399] width 43 height 43
click at [396, 409] on button "v" at bounding box center [407, 399] width 43 height 43
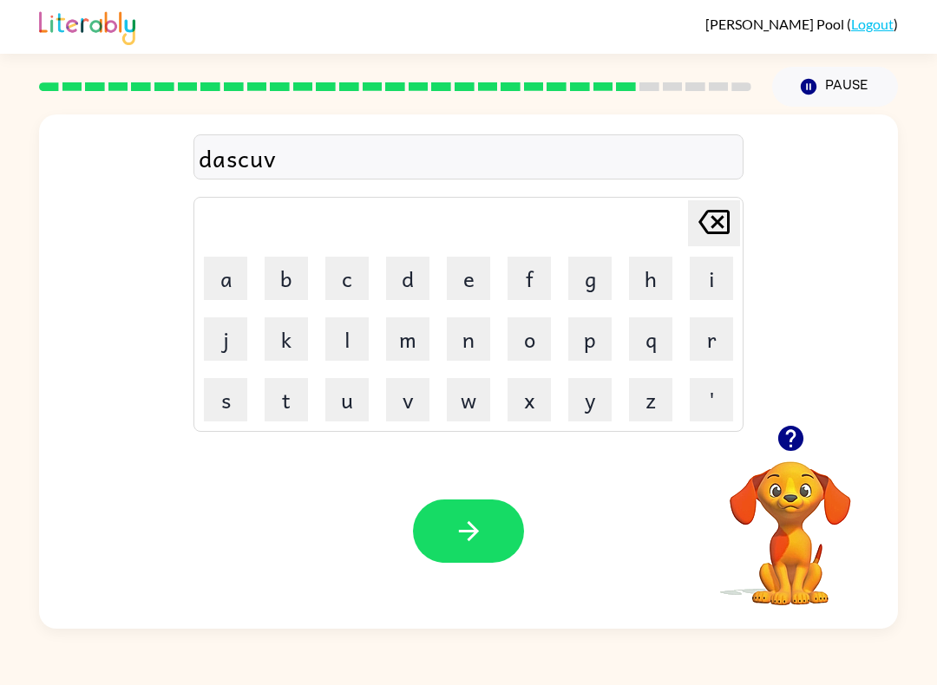
click at [463, 279] on button "e" at bounding box center [468, 278] width 43 height 43
click at [718, 344] on button "r" at bounding box center [711, 338] width 43 height 43
click at [465, 514] on button "button" at bounding box center [468, 531] width 111 height 63
click at [530, 344] on button "o" at bounding box center [528, 338] width 43 height 43
click at [720, 231] on icon "Delete Delete last character input" at bounding box center [714, 222] width 42 height 42
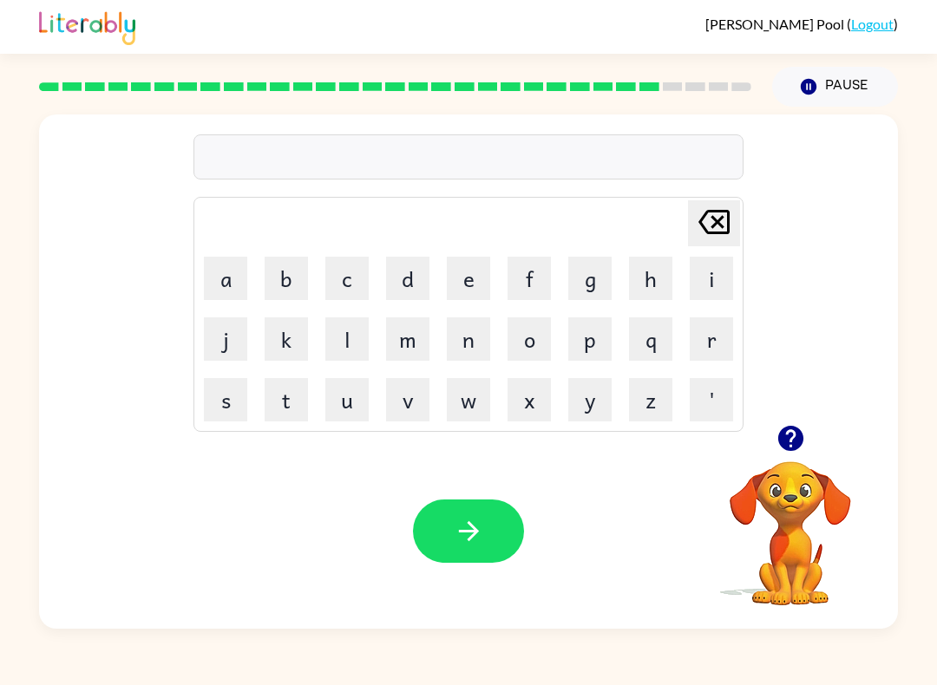
click at [408, 349] on button "m" at bounding box center [407, 338] width 43 height 43
click at [533, 348] on button "o" at bounding box center [528, 338] width 43 height 43
click at [468, 343] on button "n" at bounding box center [468, 338] width 43 height 43
click at [484, 526] on button "button" at bounding box center [468, 531] width 111 height 63
click at [466, 410] on button "w" at bounding box center [468, 399] width 43 height 43
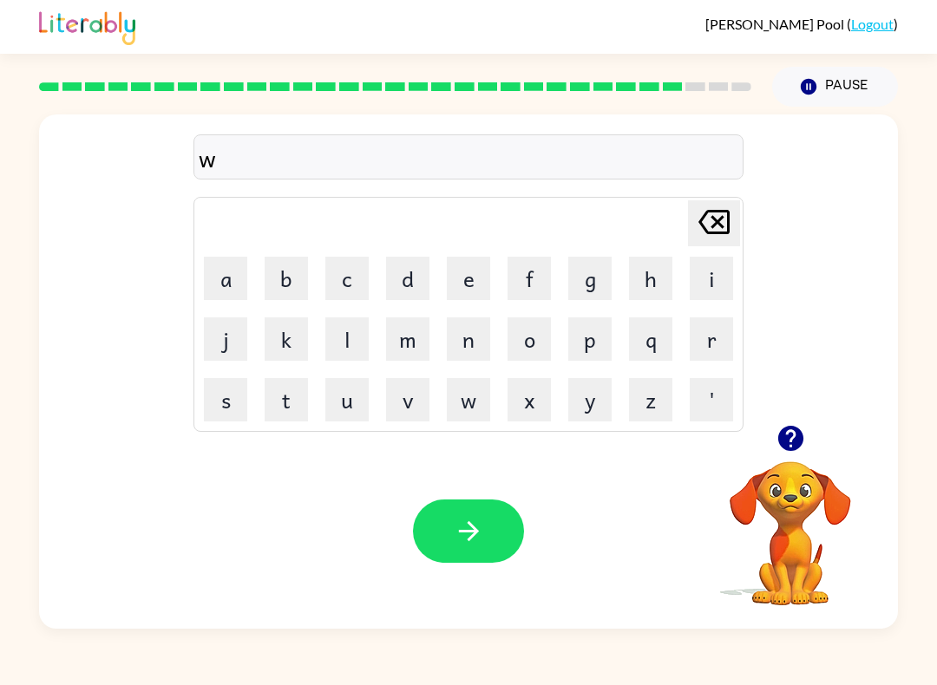
click at [469, 276] on button "e" at bounding box center [468, 278] width 43 height 43
click at [216, 271] on button "a" at bounding box center [225, 278] width 43 height 43
click at [350, 331] on button "l" at bounding box center [346, 338] width 43 height 43
click at [472, 532] on icon "button" at bounding box center [468, 531] width 20 height 20
click at [275, 280] on button "b" at bounding box center [286, 278] width 43 height 43
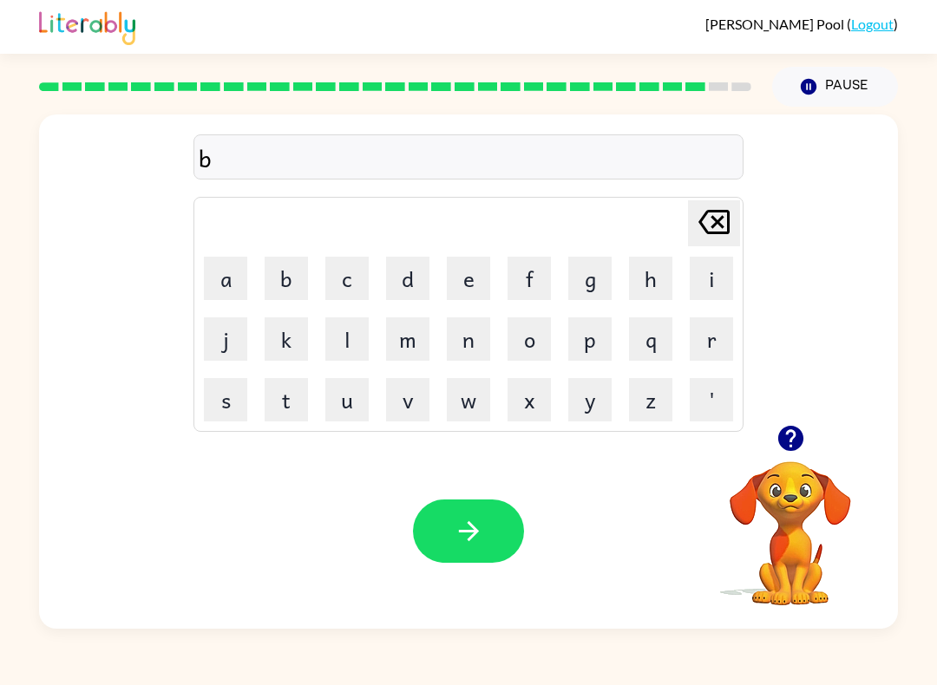
click at [478, 272] on button "e" at bounding box center [468, 278] width 43 height 43
click at [470, 337] on button "n" at bounding box center [468, 338] width 43 height 43
click at [288, 402] on button "t" at bounding box center [286, 399] width 43 height 43
click at [483, 534] on icon "button" at bounding box center [469, 531] width 30 height 30
click at [217, 273] on button "a" at bounding box center [225, 278] width 43 height 43
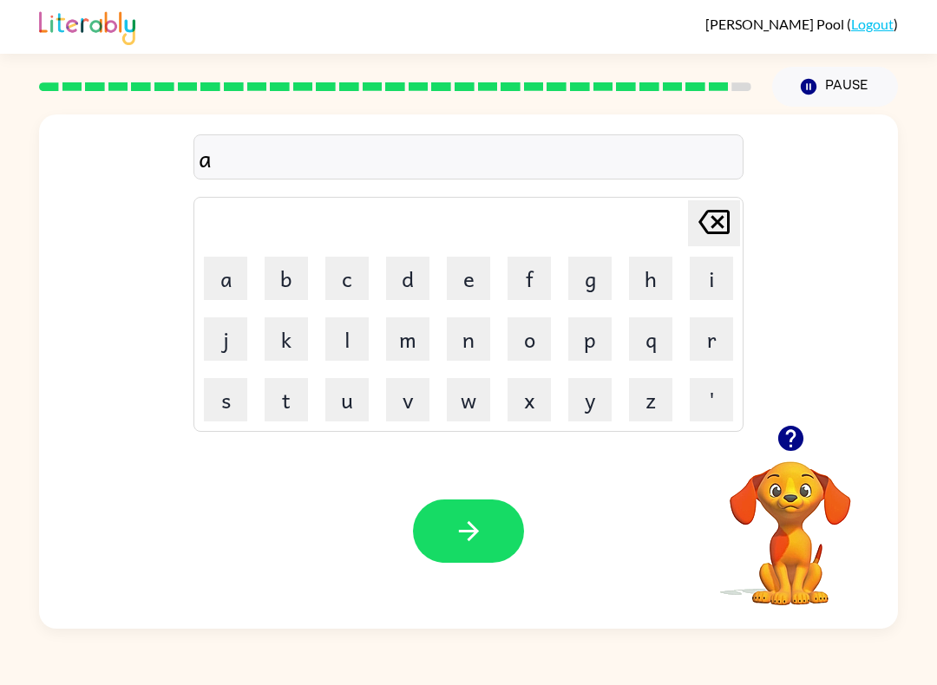
click at [529, 280] on button "f" at bounding box center [528, 278] width 43 height 43
click at [282, 408] on button "t" at bounding box center [286, 399] width 43 height 43
click at [461, 281] on button "e" at bounding box center [468, 278] width 43 height 43
click at [711, 342] on button "r" at bounding box center [711, 338] width 43 height 43
click at [459, 348] on button "n" at bounding box center [468, 338] width 43 height 43
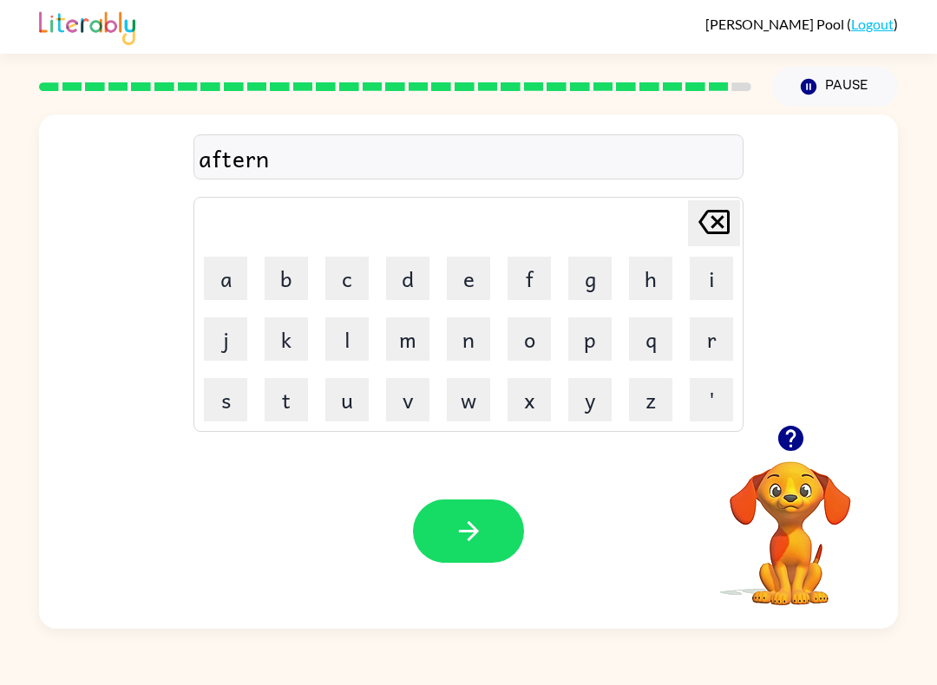
click at [533, 330] on button "o" at bounding box center [528, 338] width 43 height 43
click at [470, 348] on button "n" at bounding box center [468, 338] width 43 height 43
click at [475, 533] on icon "button" at bounding box center [468, 531] width 20 height 20
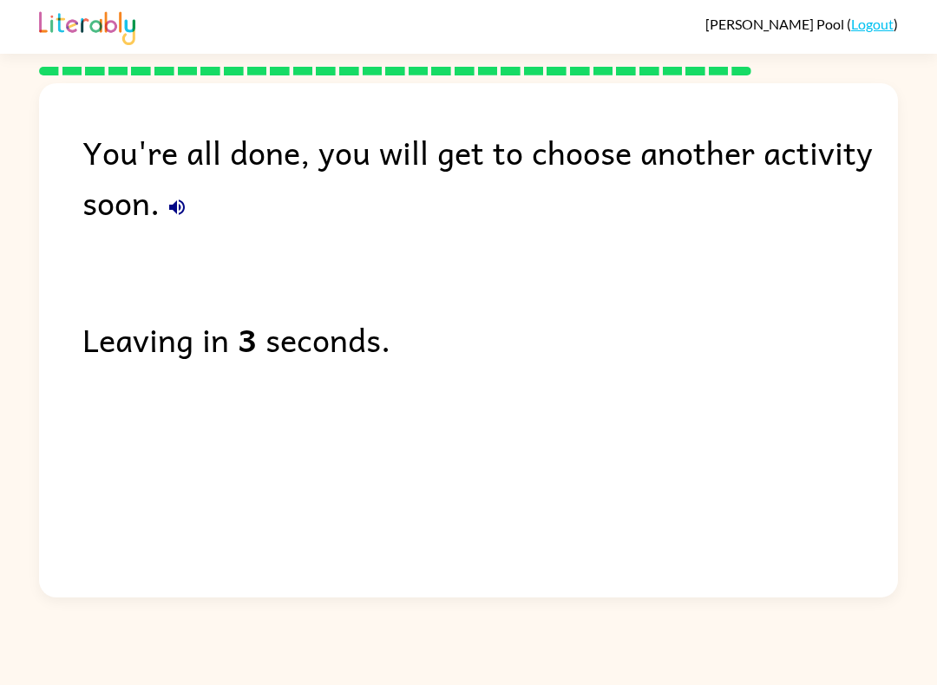
click at [177, 211] on icon "button" at bounding box center [177, 208] width 16 height 16
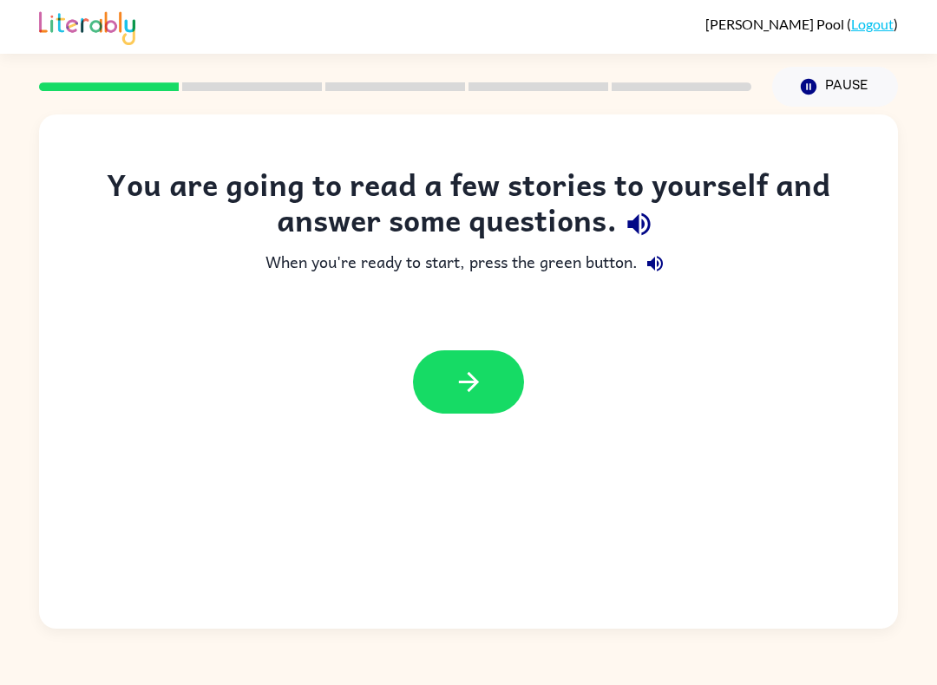
click at [454, 380] on icon "button" at bounding box center [469, 382] width 30 height 30
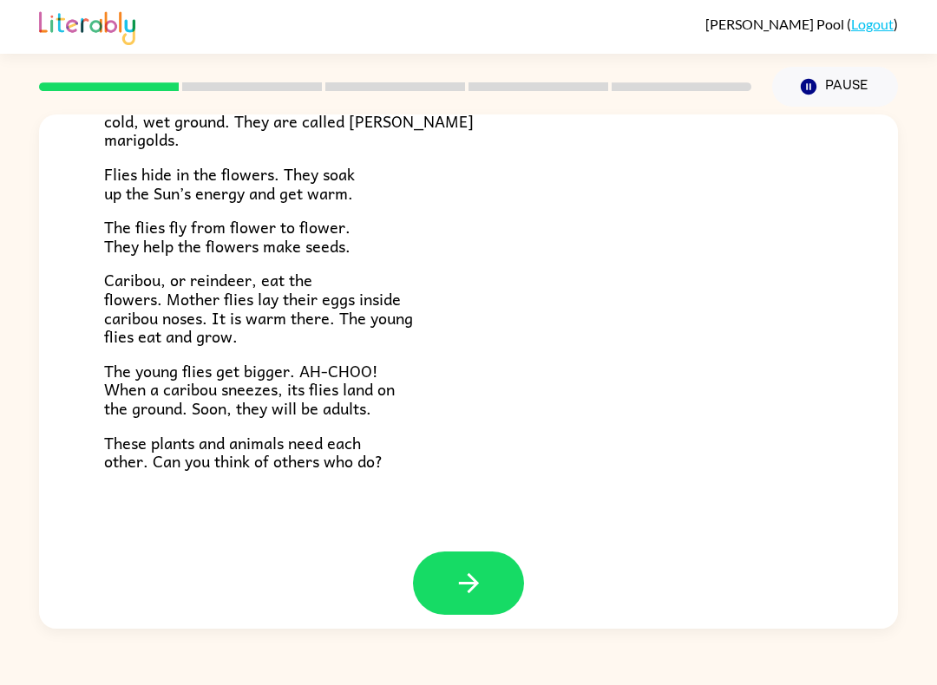
scroll to position [325, 0]
click at [490, 566] on button "button" at bounding box center [468, 584] width 111 height 63
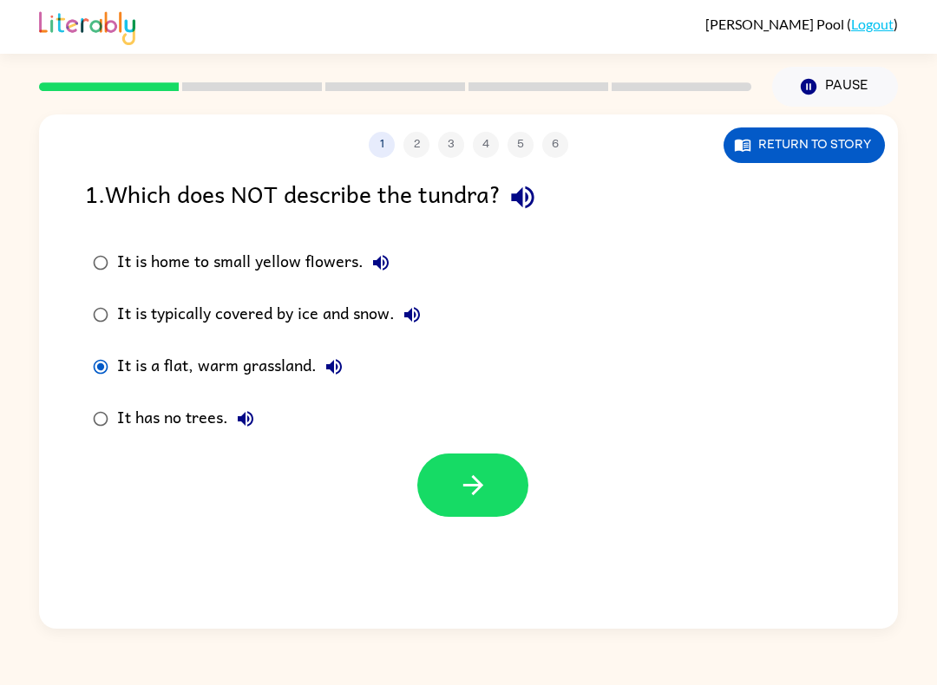
click at [461, 494] on icon "button" at bounding box center [473, 485] width 30 height 30
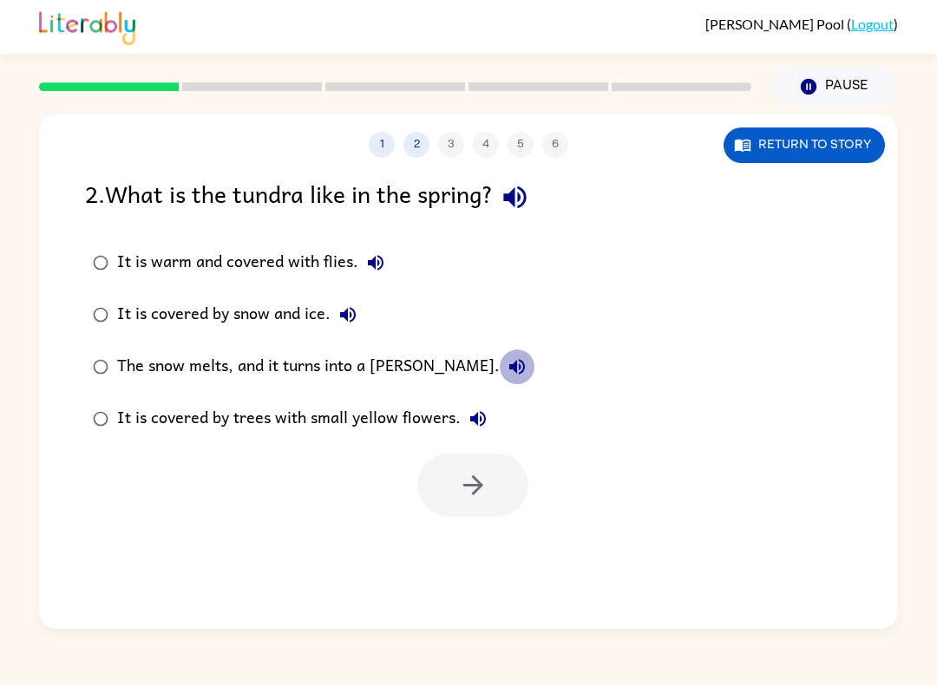
click at [509, 362] on icon "button" at bounding box center [517, 367] width 16 height 16
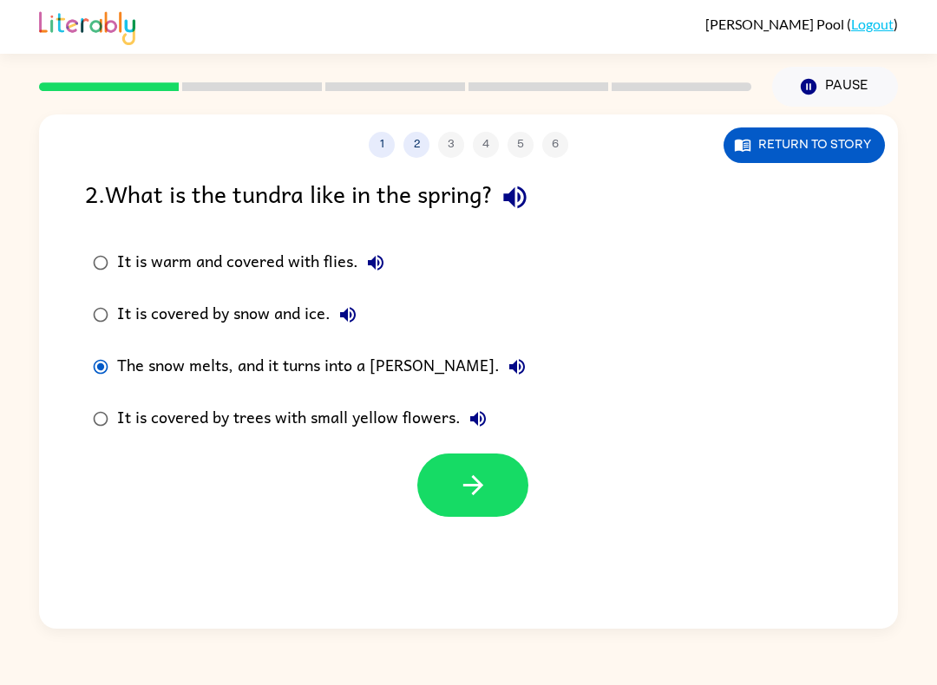
click at [470, 488] on icon "button" at bounding box center [473, 485] width 30 height 30
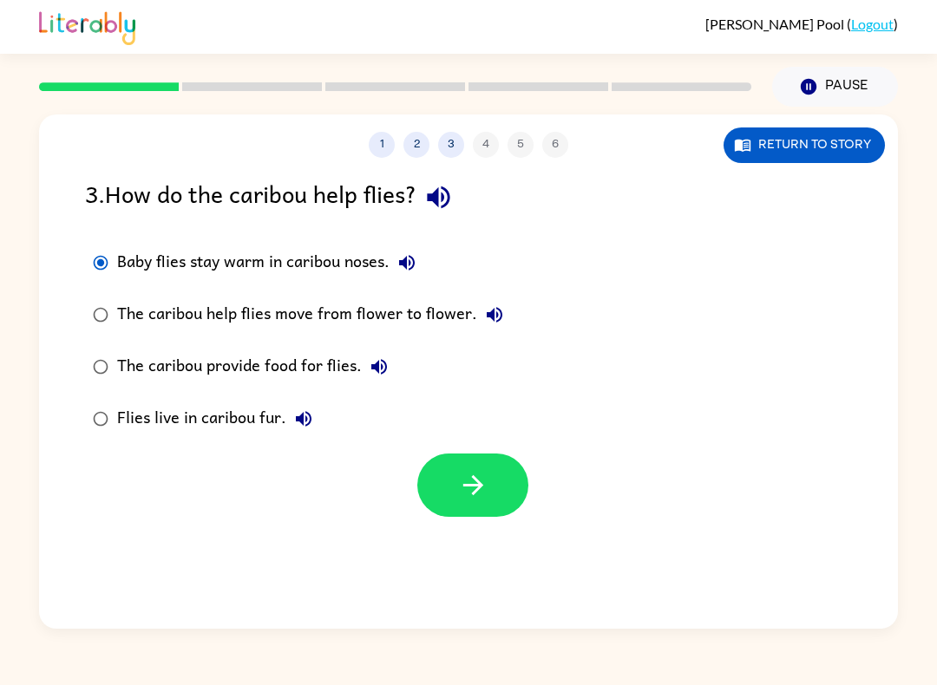
click at [455, 496] on button "button" at bounding box center [472, 485] width 111 height 63
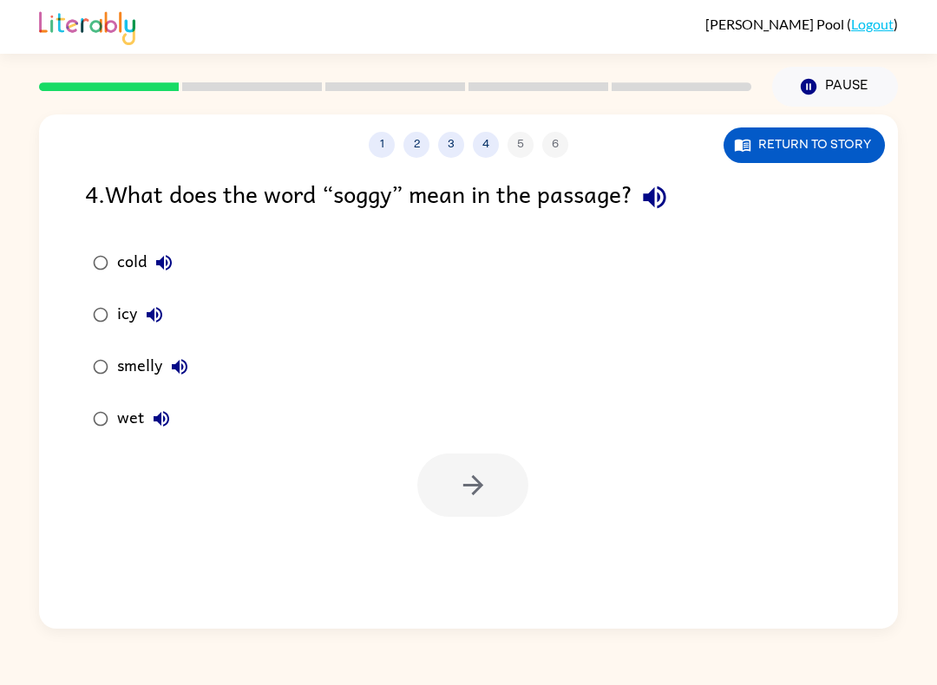
click at [82, 426] on label "wet" at bounding box center [140, 419] width 130 height 52
click at [476, 497] on icon "button" at bounding box center [473, 485] width 30 height 30
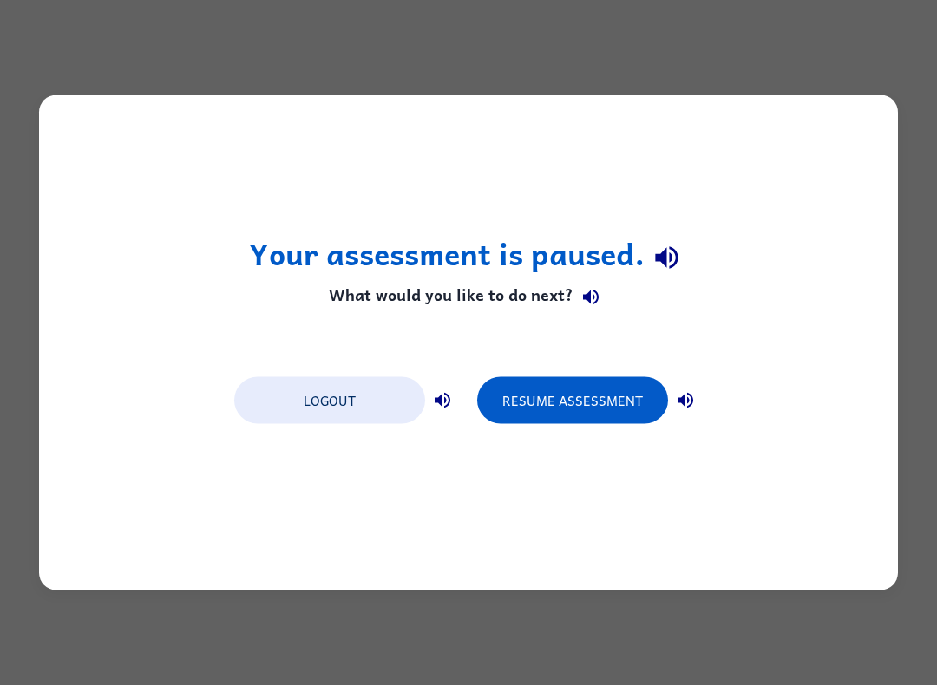
click at [569, 404] on button "Resume Assessment" at bounding box center [572, 400] width 191 height 47
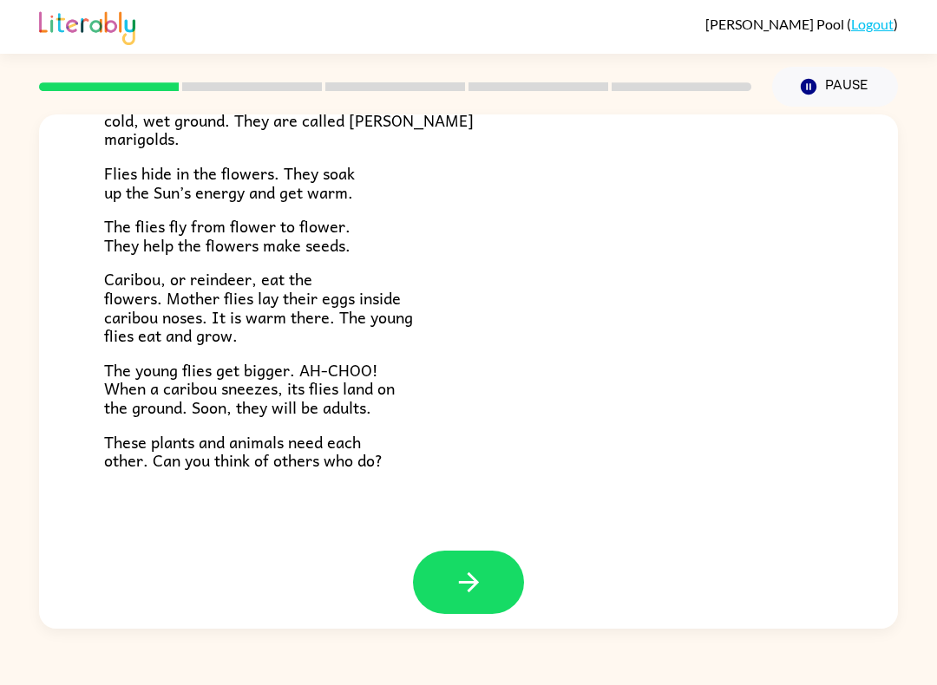
scroll to position [325, 0]
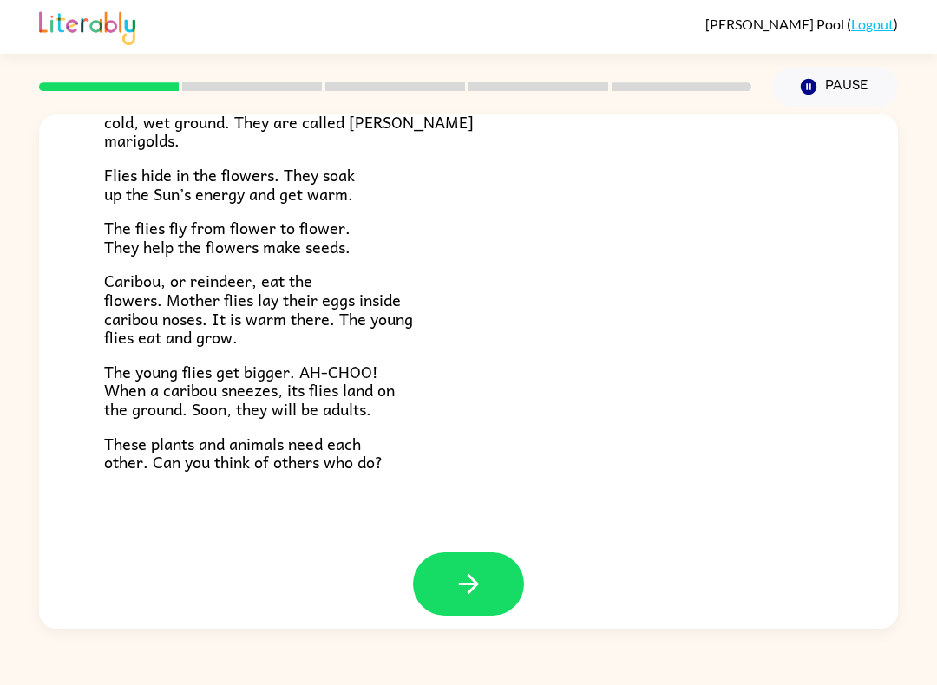
click at [457, 569] on icon "button" at bounding box center [469, 584] width 30 height 30
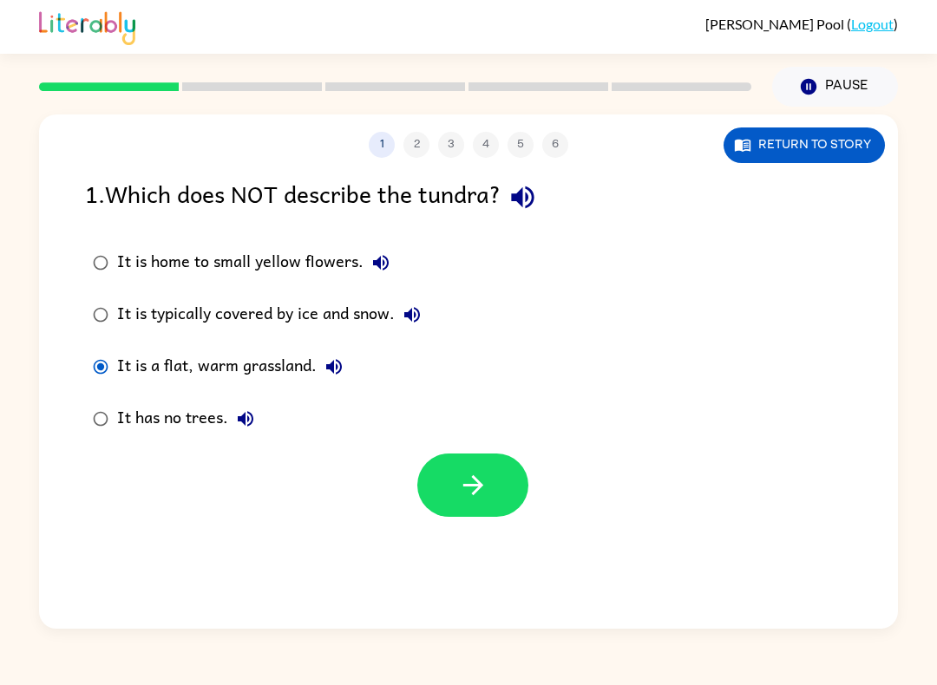
click at [462, 488] on icon "button" at bounding box center [473, 485] width 30 height 30
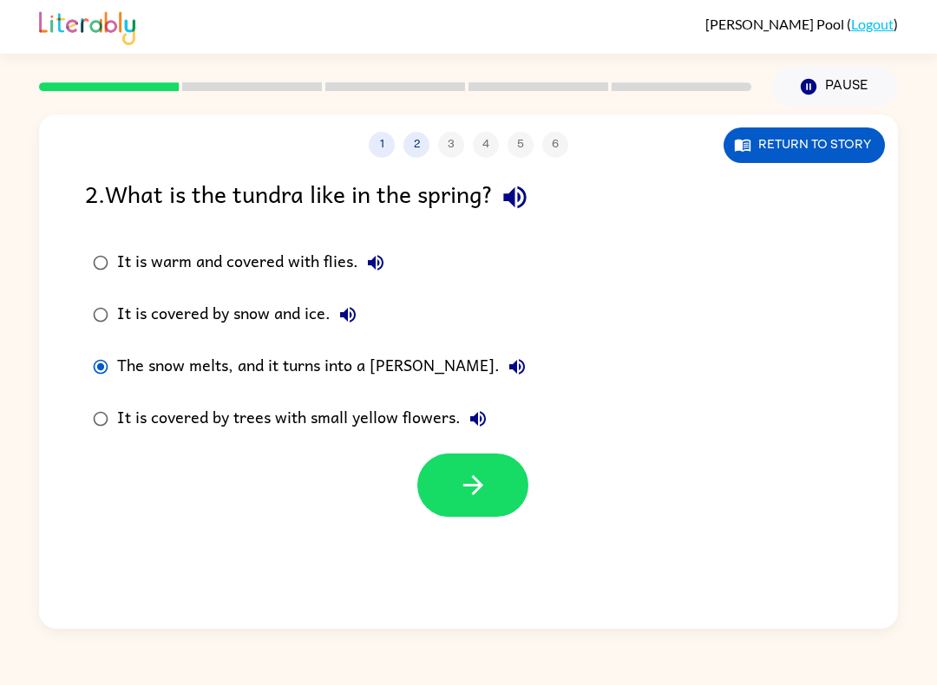
click at [470, 489] on icon "button" at bounding box center [473, 485] width 30 height 30
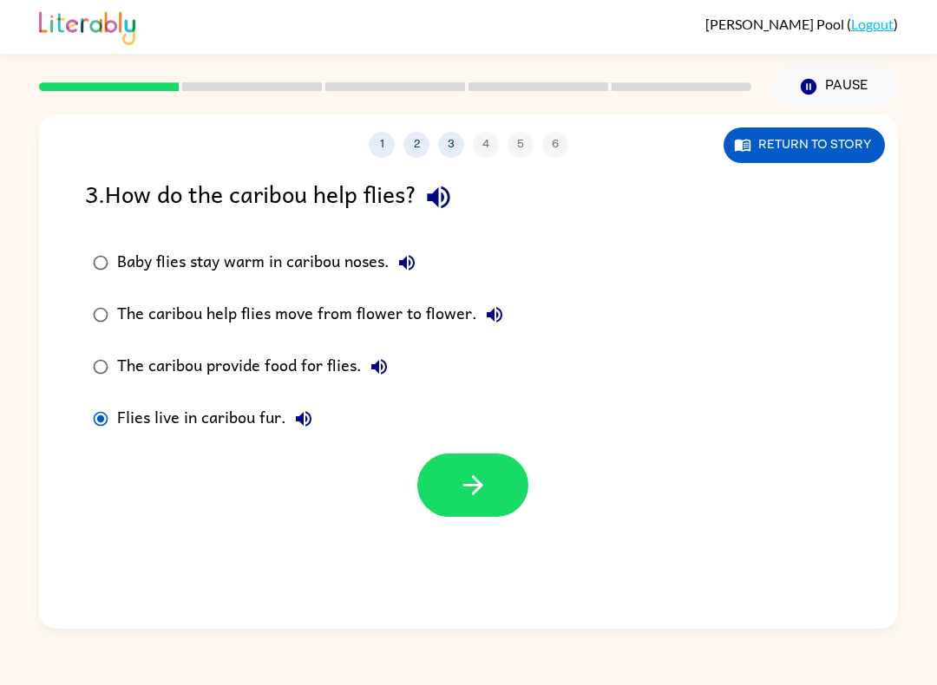
click at [503, 516] on button "button" at bounding box center [472, 485] width 111 height 63
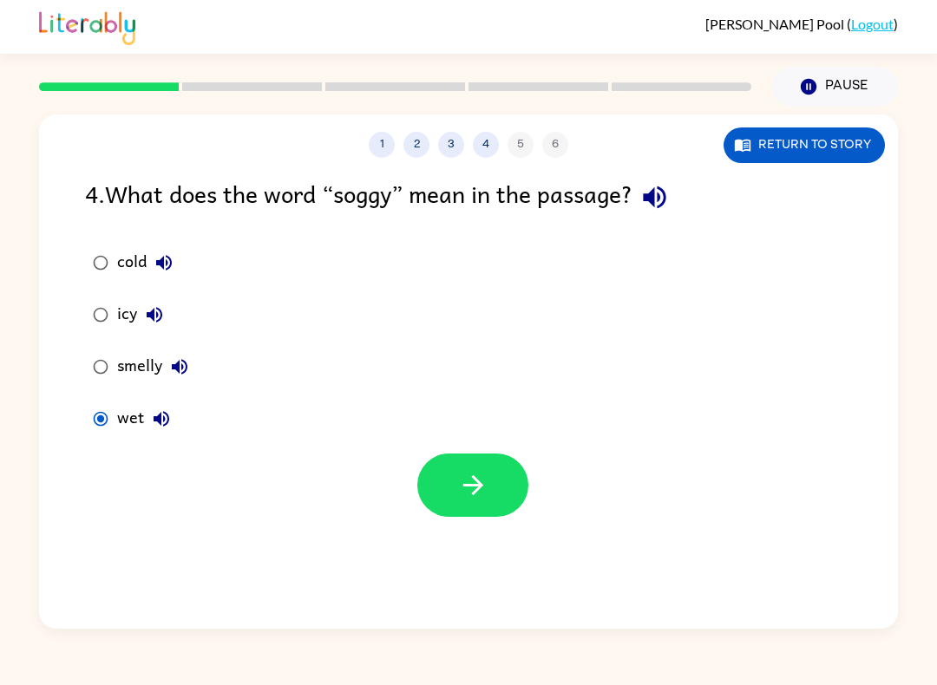
click at [455, 485] on button "button" at bounding box center [472, 485] width 111 height 63
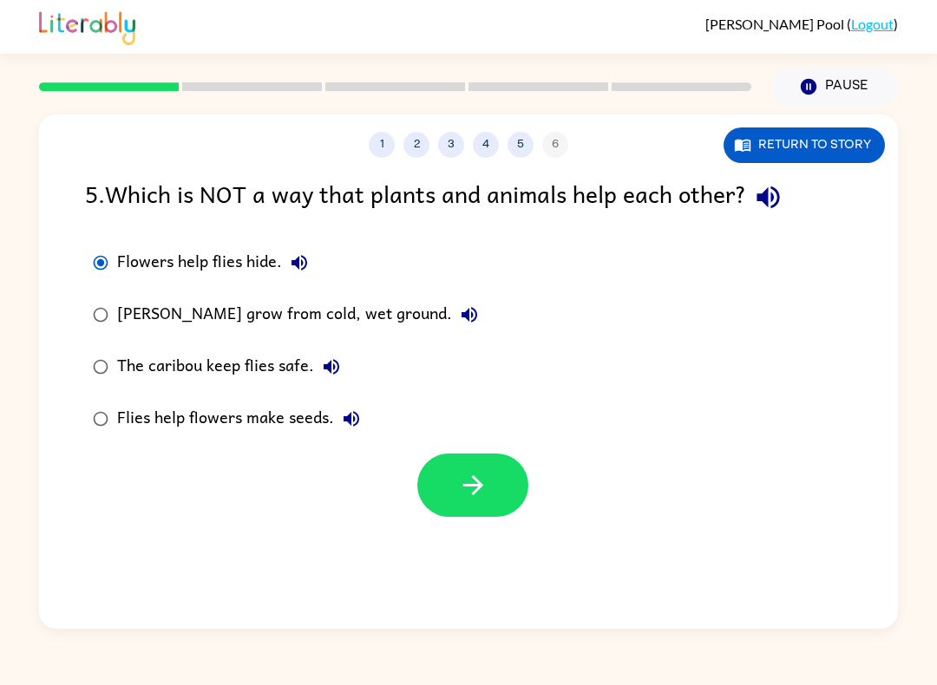
click at [480, 495] on icon "button" at bounding box center [473, 485] width 30 height 30
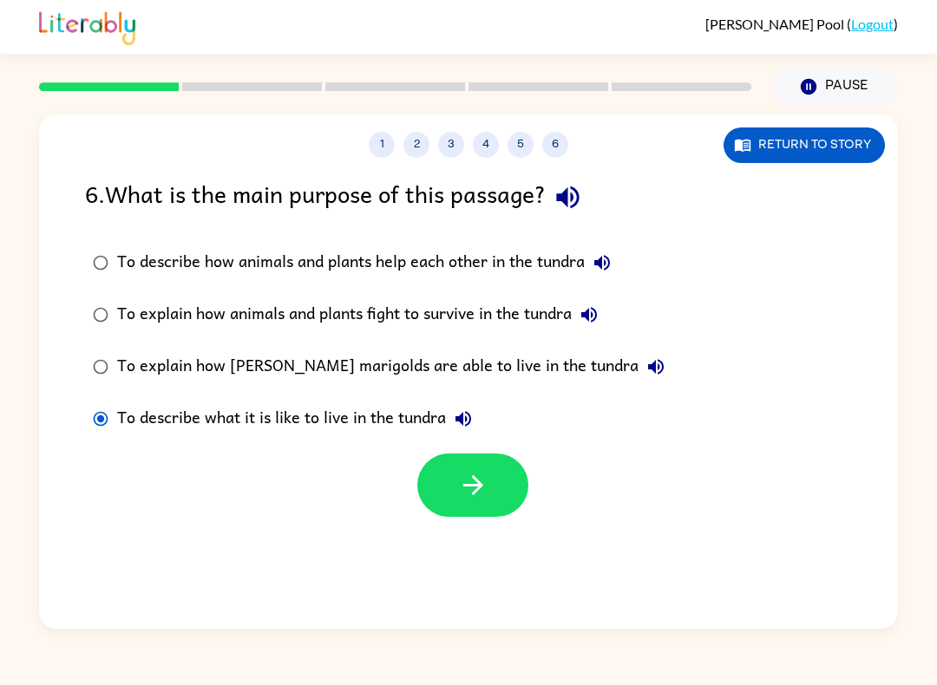
click at [466, 514] on button "button" at bounding box center [472, 485] width 111 height 63
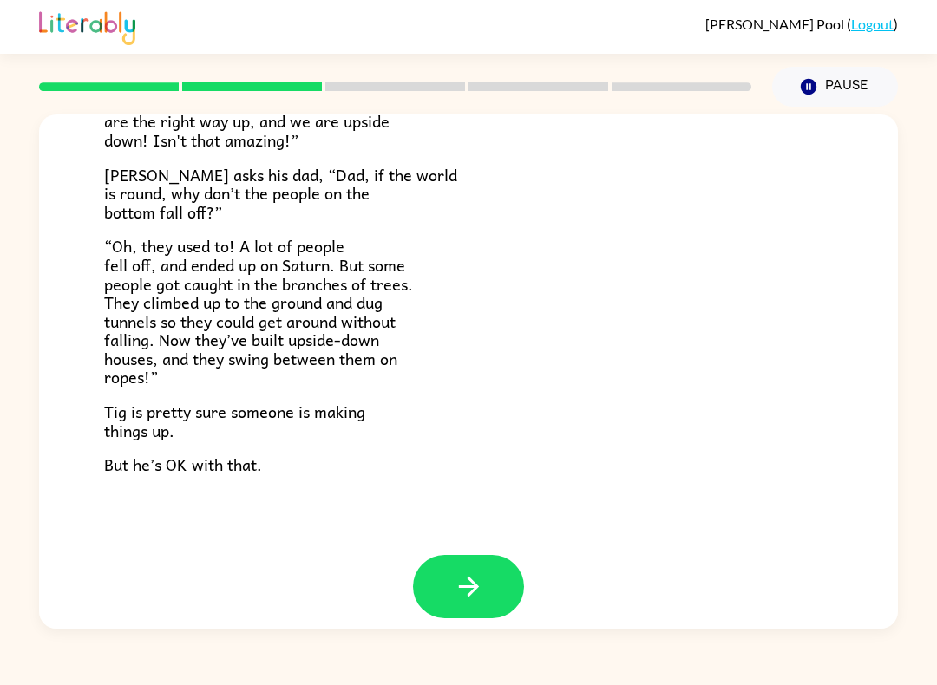
scroll to position [468, 0]
click at [474, 573] on icon "button" at bounding box center [469, 588] width 30 height 30
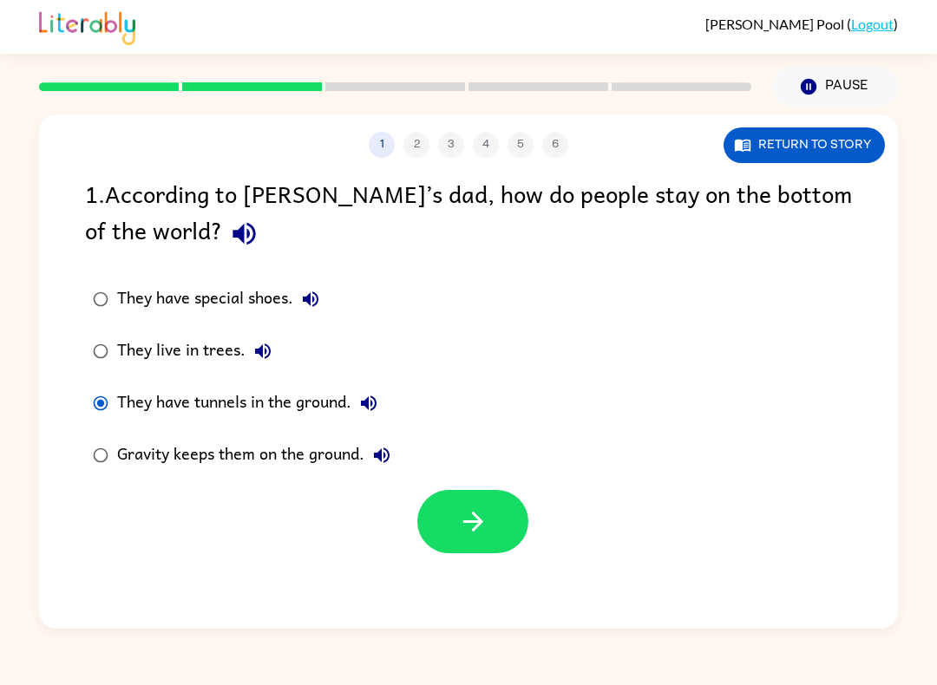
click at [488, 539] on button "button" at bounding box center [472, 521] width 111 height 63
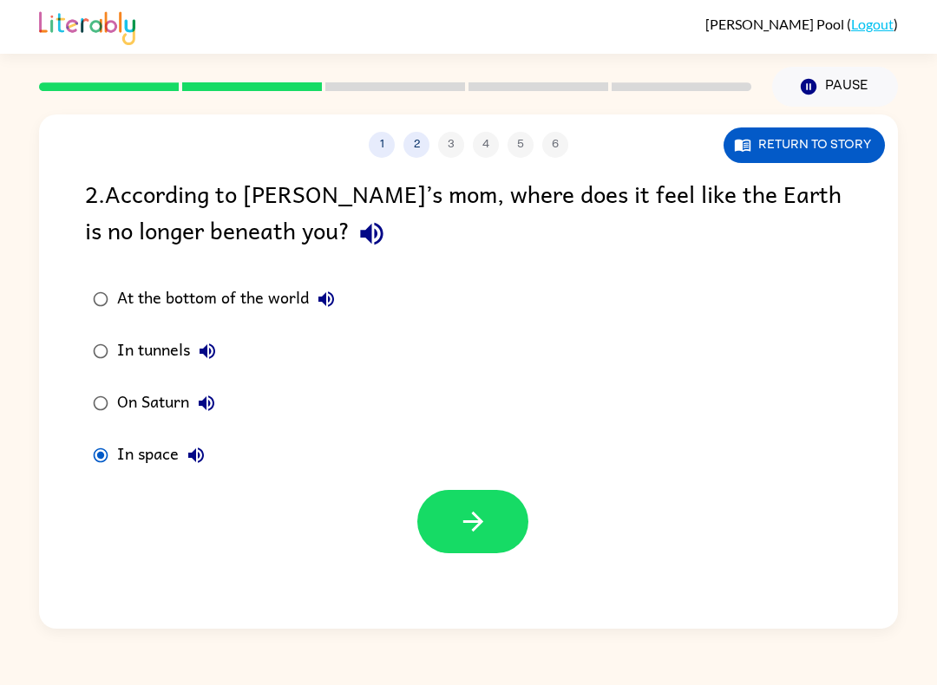
click at [488, 543] on button "button" at bounding box center [472, 521] width 111 height 63
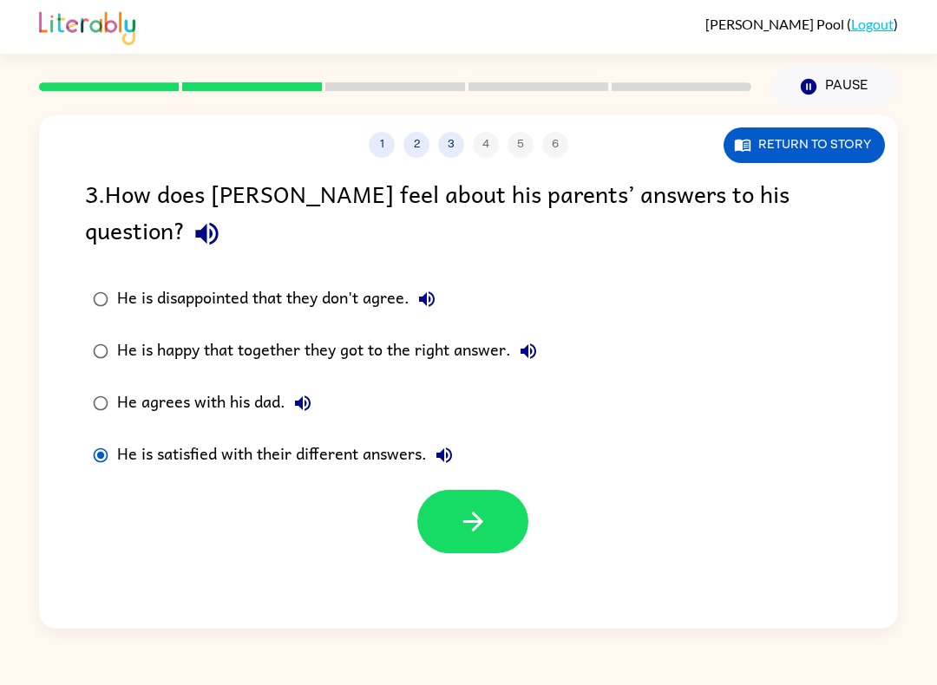
click at [465, 502] on button "button" at bounding box center [472, 521] width 111 height 63
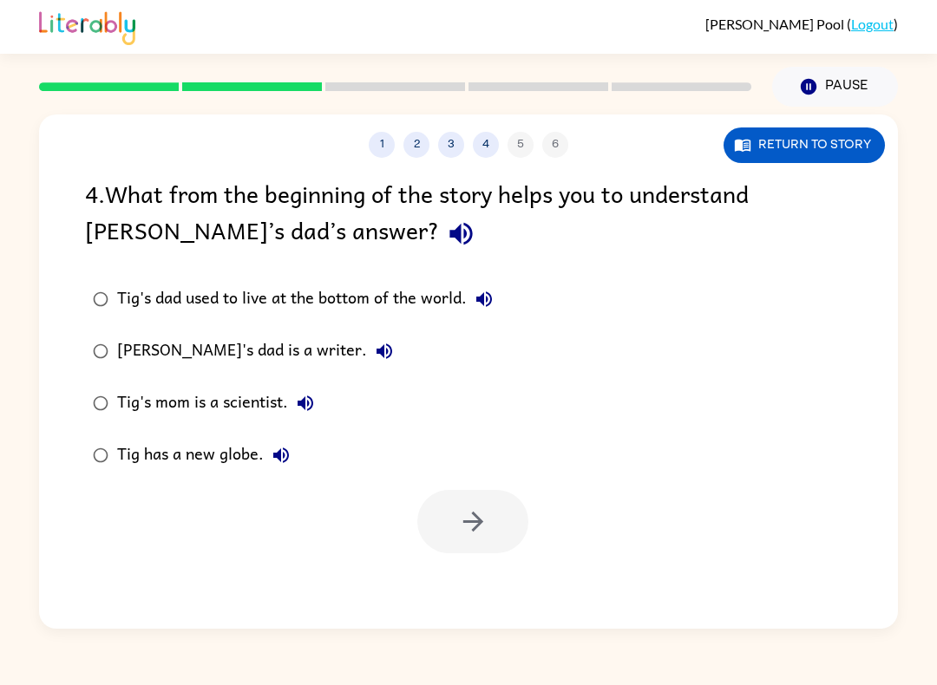
click at [111, 438] on label "Tig has a new globe." at bounding box center [292, 455] width 435 height 52
click at [458, 553] on button "button" at bounding box center [472, 521] width 111 height 63
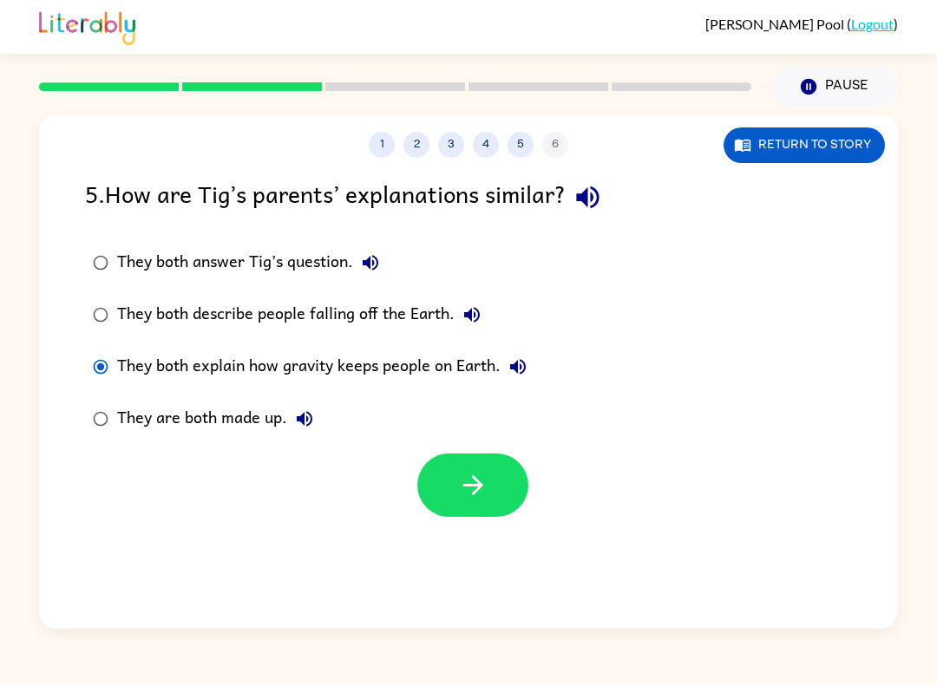
click at [505, 507] on button "button" at bounding box center [472, 485] width 111 height 63
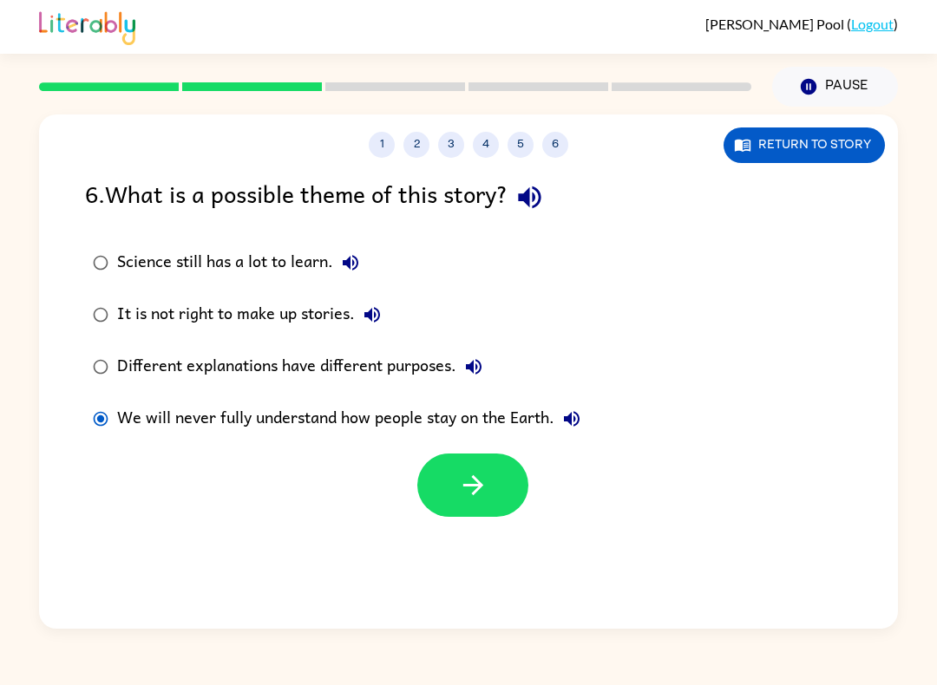
click at [476, 506] on button "button" at bounding box center [472, 485] width 111 height 63
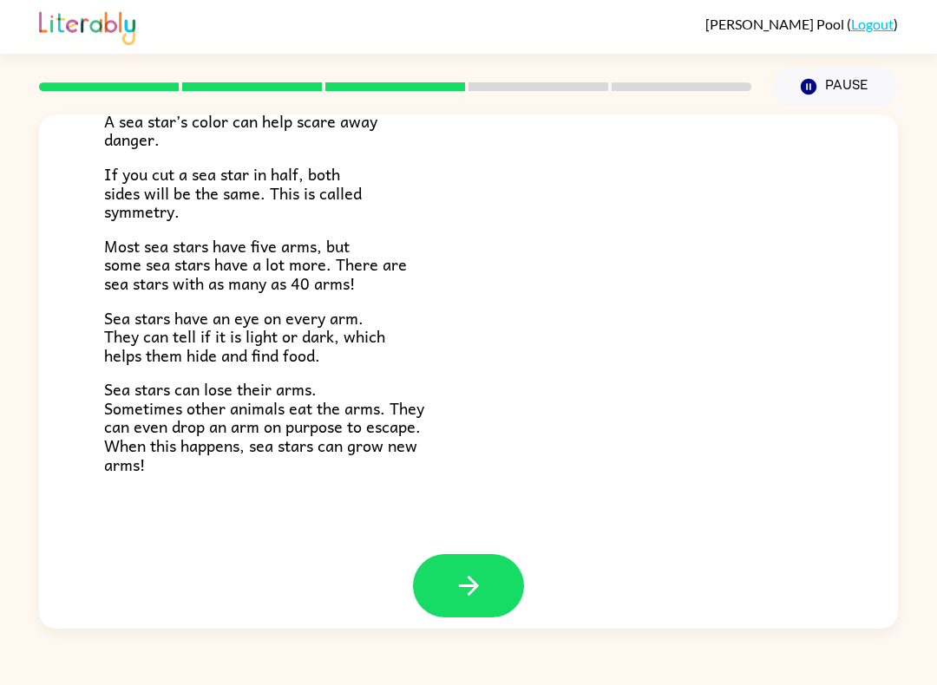
scroll to position [466, 0]
click at [474, 573] on icon "button" at bounding box center [469, 587] width 30 height 30
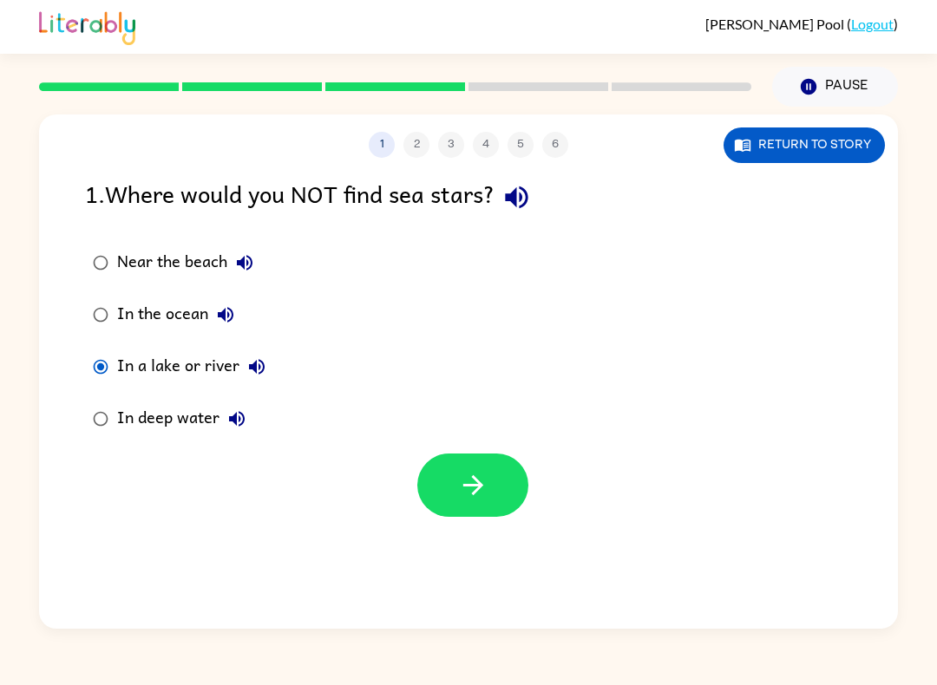
click at [487, 492] on icon "button" at bounding box center [473, 485] width 30 height 30
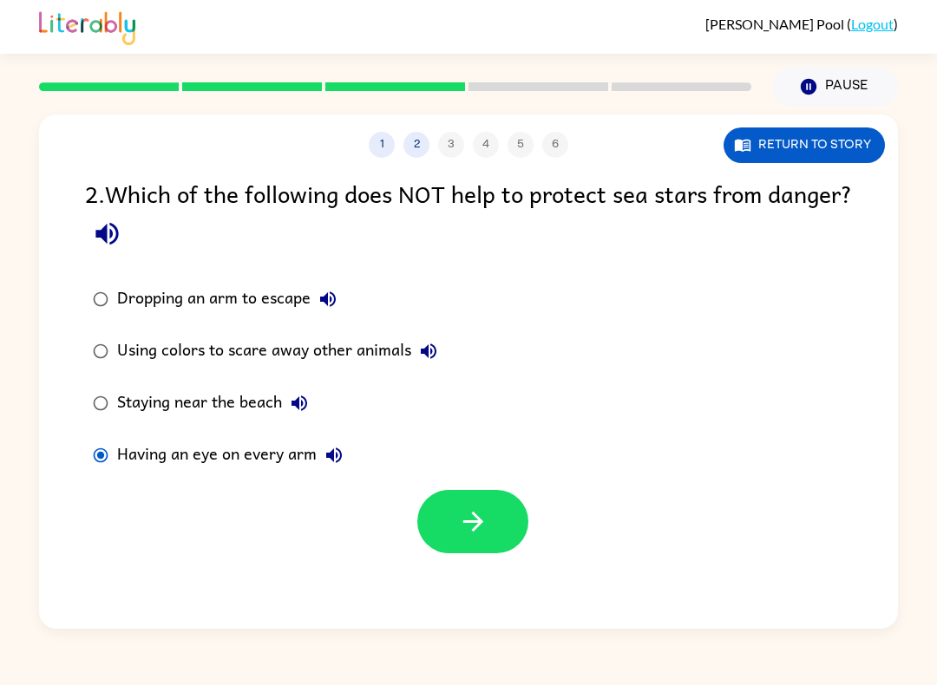
click at [484, 526] on icon "button" at bounding box center [473, 522] width 30 height 30
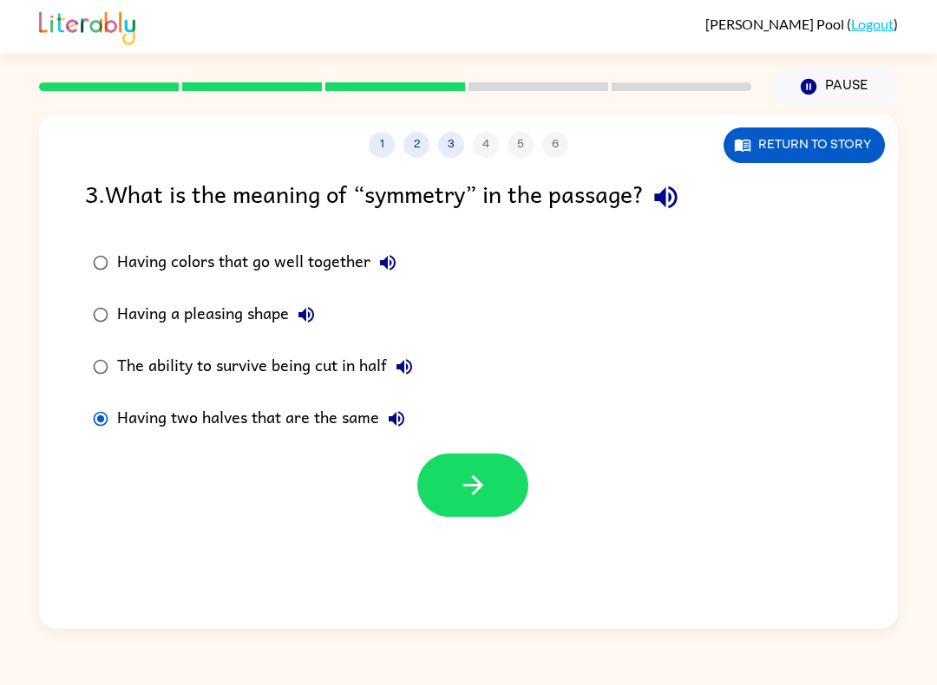
click at [467, 483] on icon "button" at bounding box center [473, 485] width 30 height 30
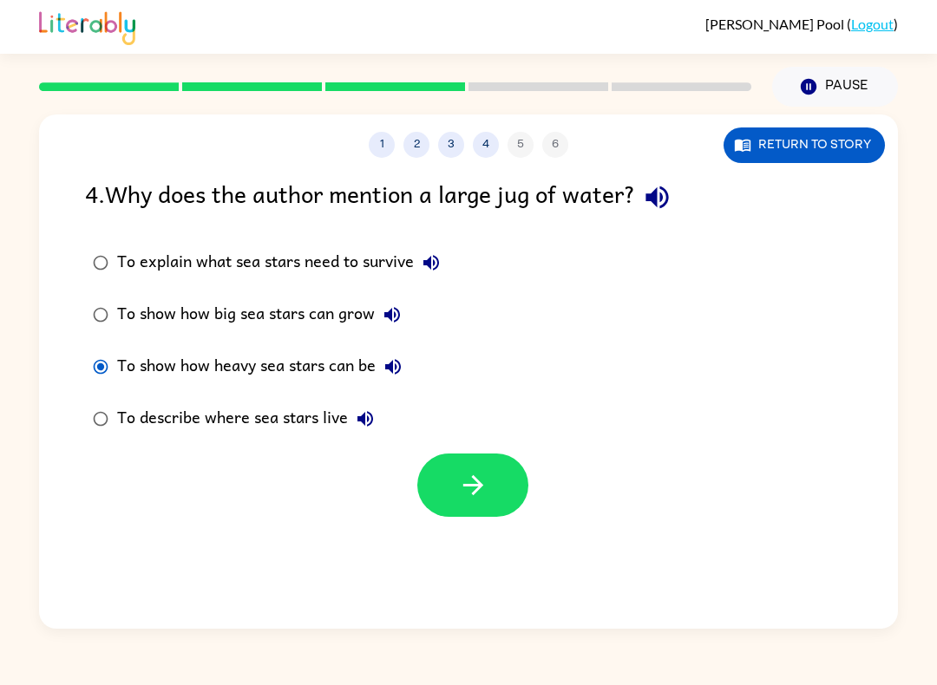
click at [464, 493] on icon "button" at bounding box center [473, 485] width 30 height 30
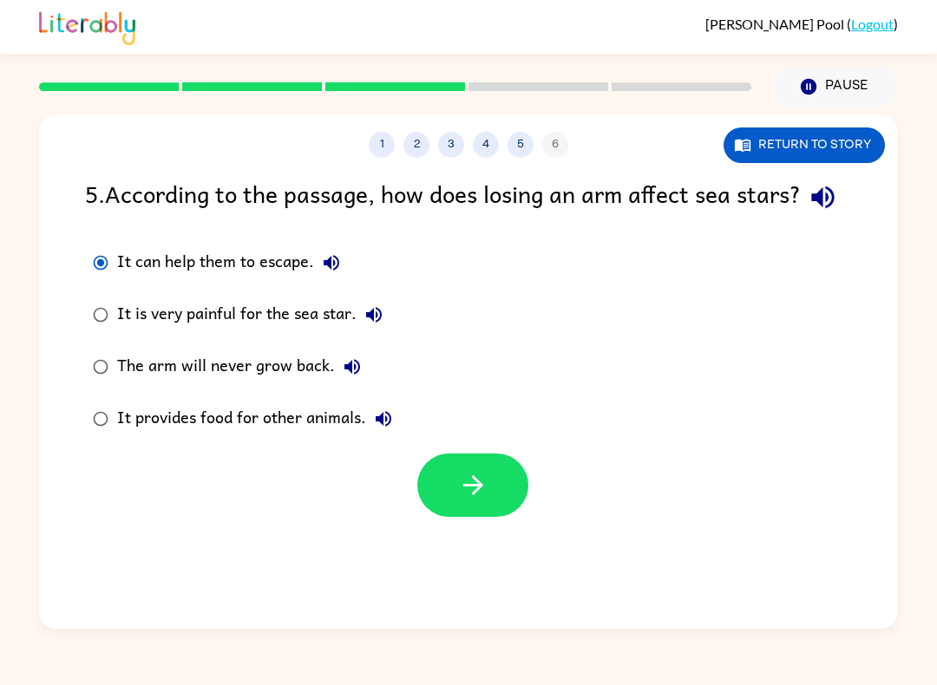
click at [455, 516] on button "button" at bounding box center [472, 485] width 111 height 63
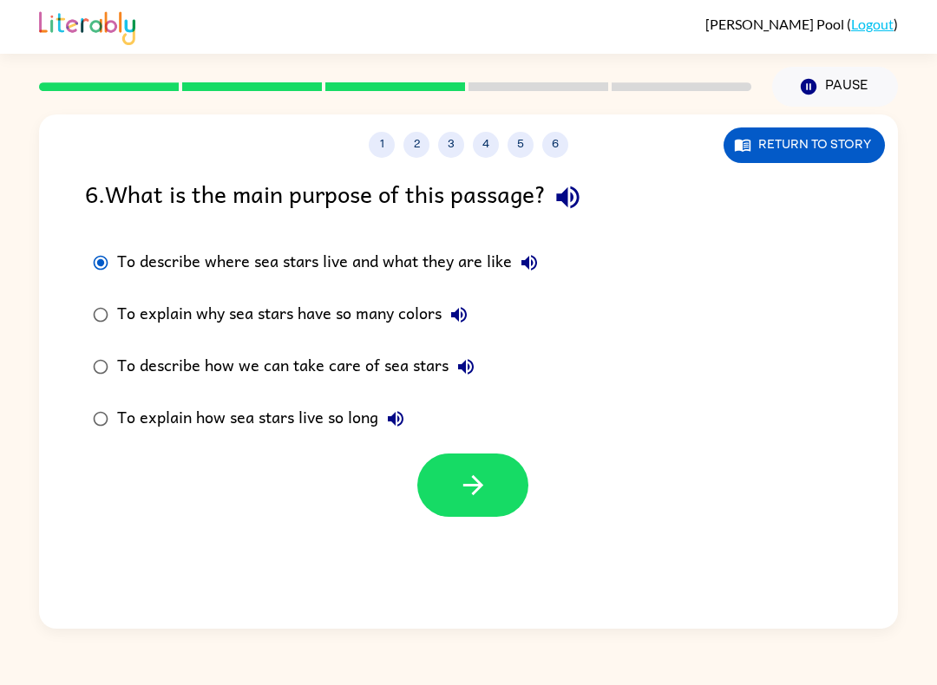
click at [466, 488] on icon "button" at bounding box center [473, 485] width 30 height 30
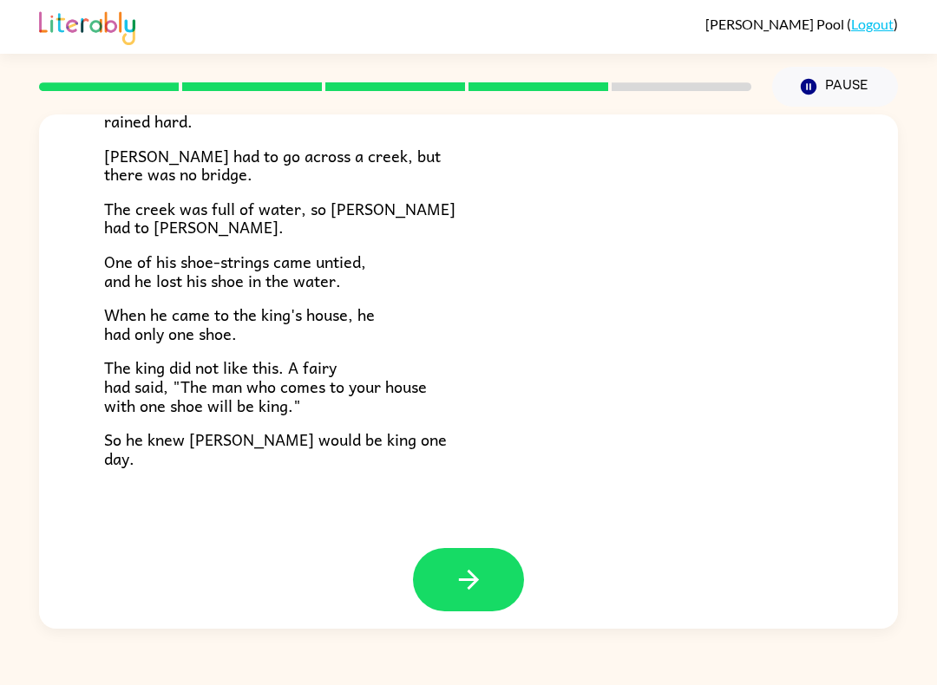
scroll to position [268, 0]
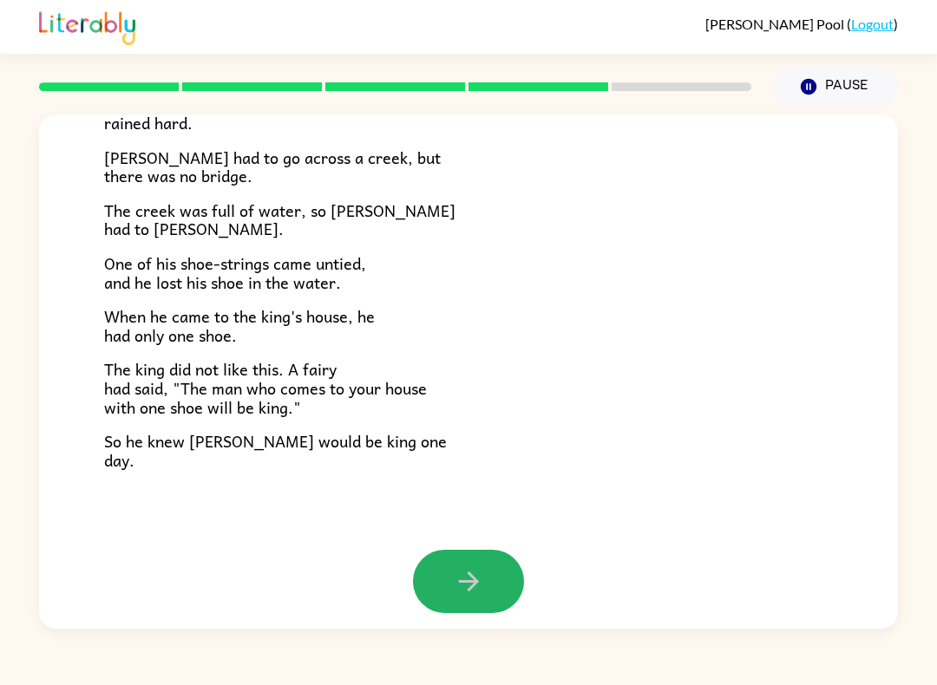
click at [472, 573] on icon "button" at bounding box center [468, 582] width 20 height 20
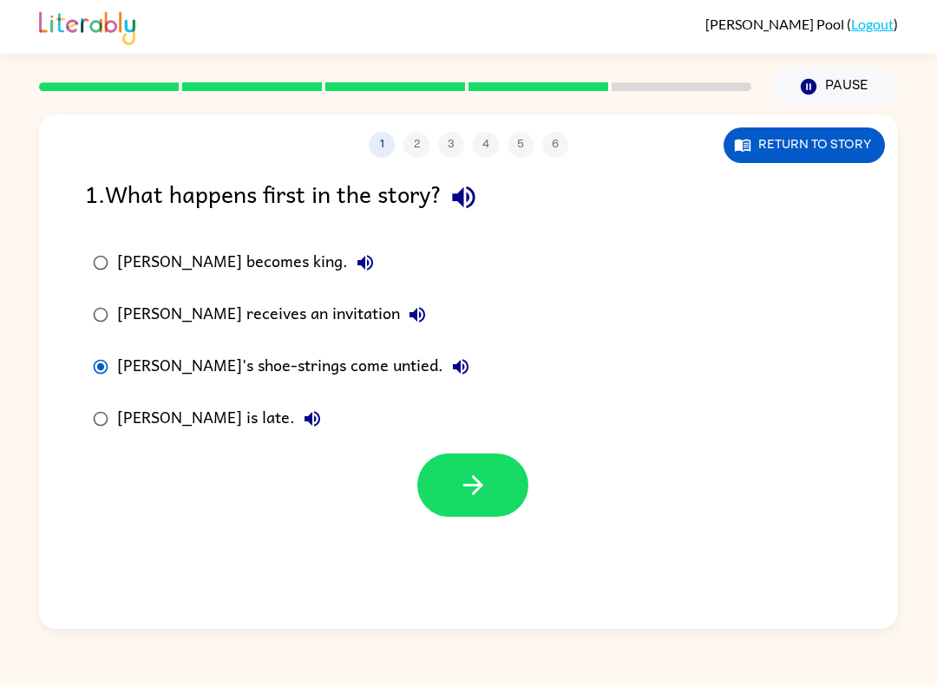
click at [462, 480] on icon "button" at bounding box center [473, 485] width 30 height 30
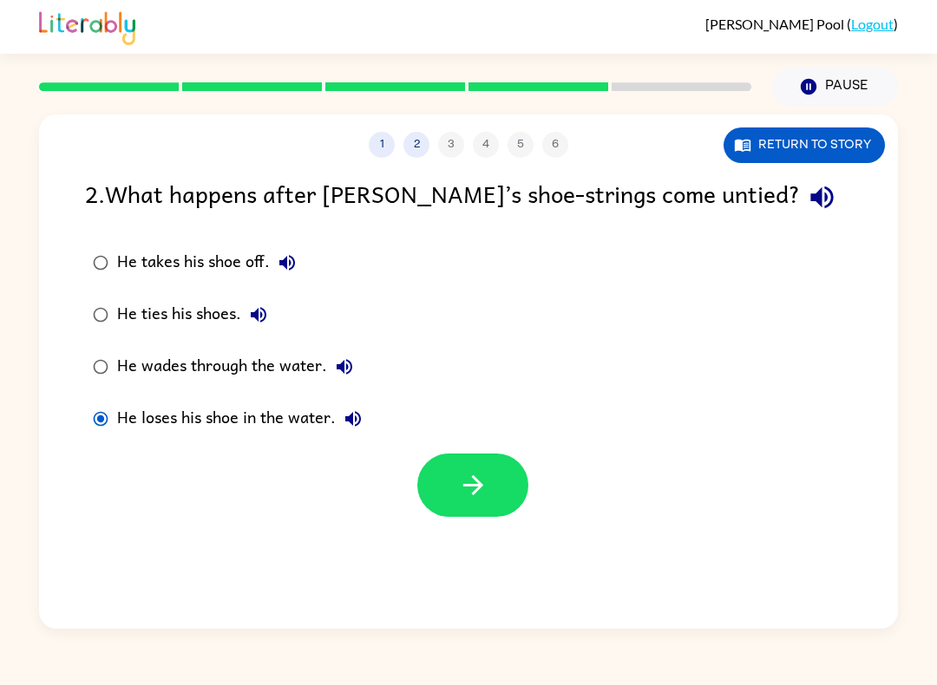
click at [459, 489] on icon "button" at bounding box center [473, 485] width 30 height 30
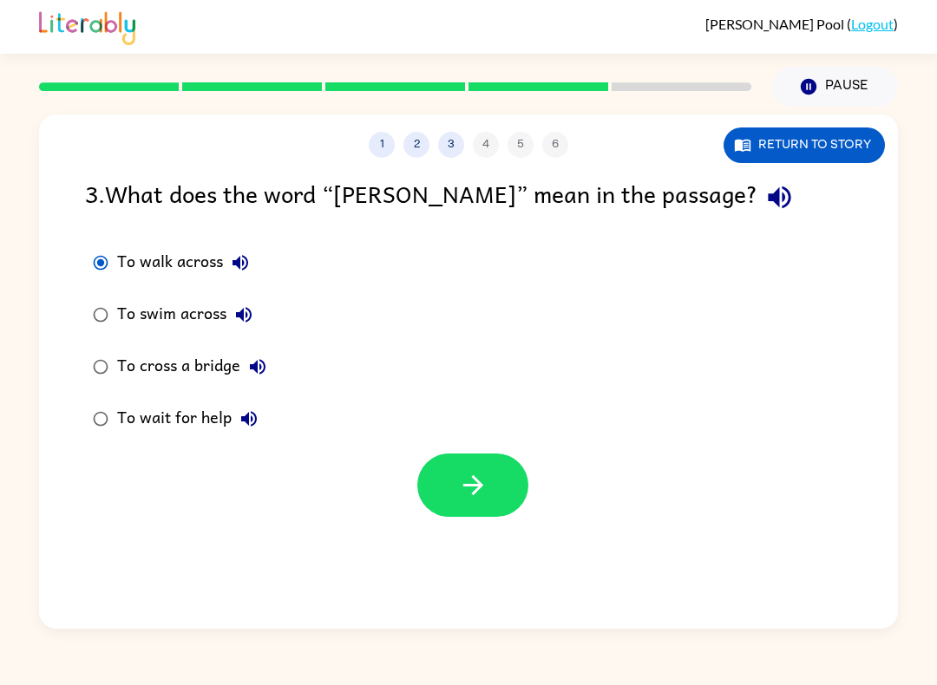
click at [455, 486] on button "button" at bounding box center [472, 485] width 111 height 63
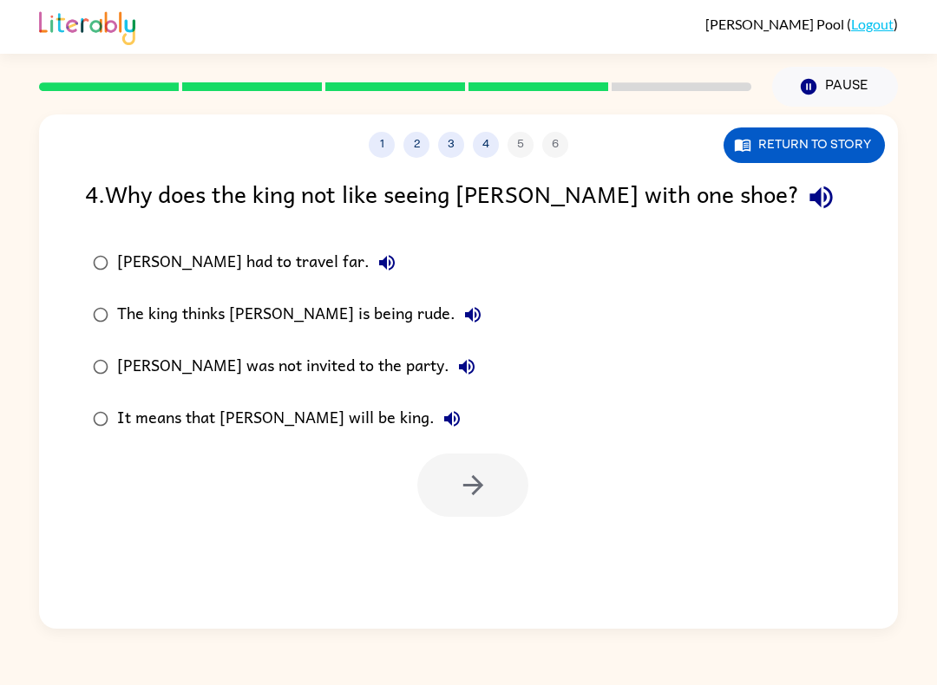
click at [84, 432] on label "It means that [PERSON_NAME] will be king." at bounding box center [286, 419] width 423 height 52
click at [485, 494] on icon "button" at bounding box center [473, 485] width 30 height 30
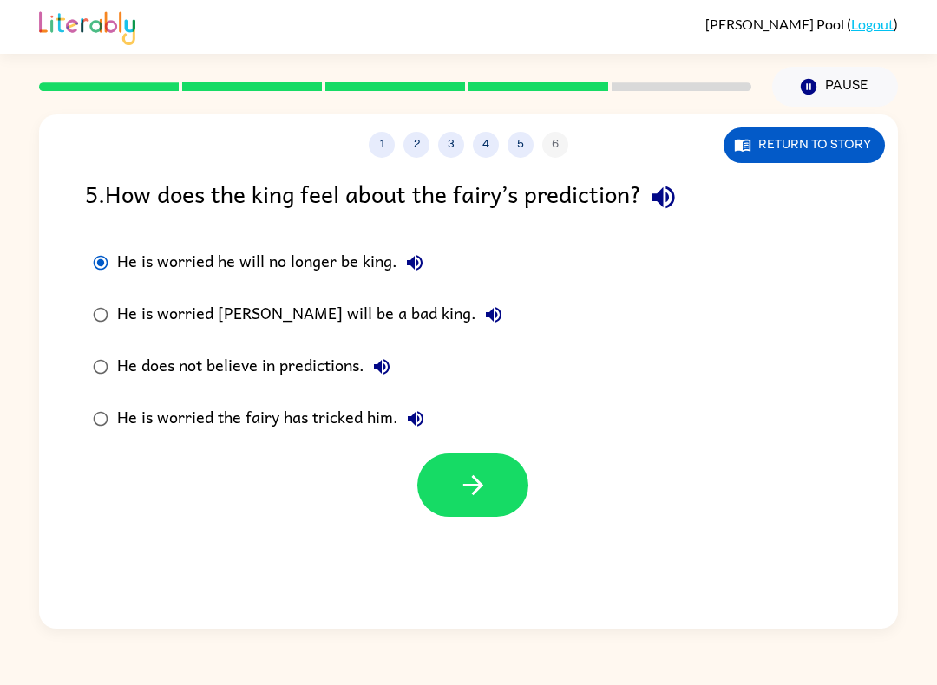
click at [472, 474] on icon "button" at bounding box center [473, 485] width 30 height 30
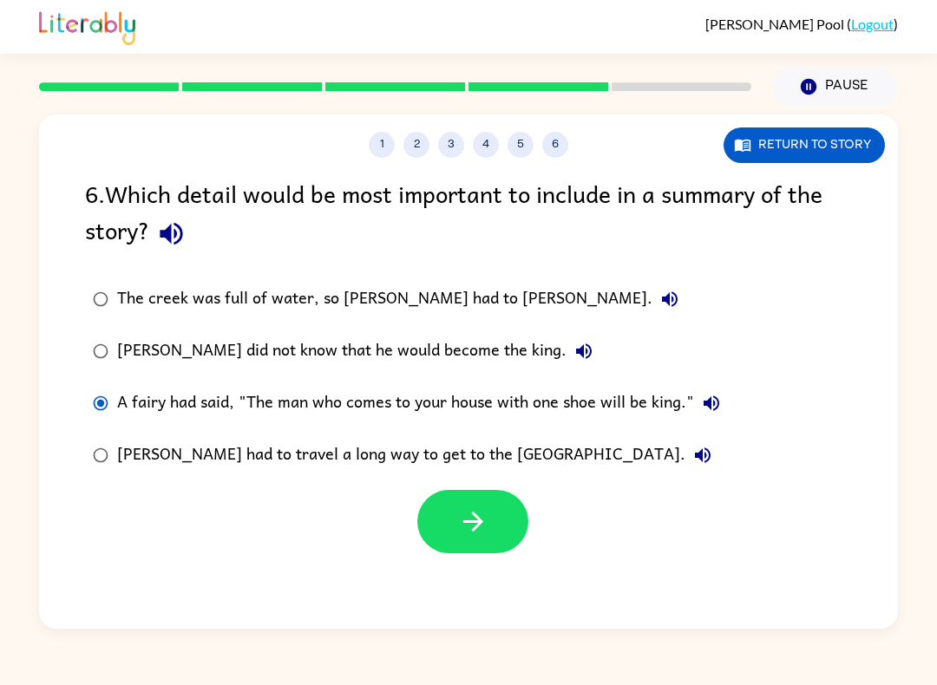
click at [479, 530] on icon "button" at bounding box center [473, 522] width 30 height 30
